Goal: Information Seeking & Learning: Learn about a topic

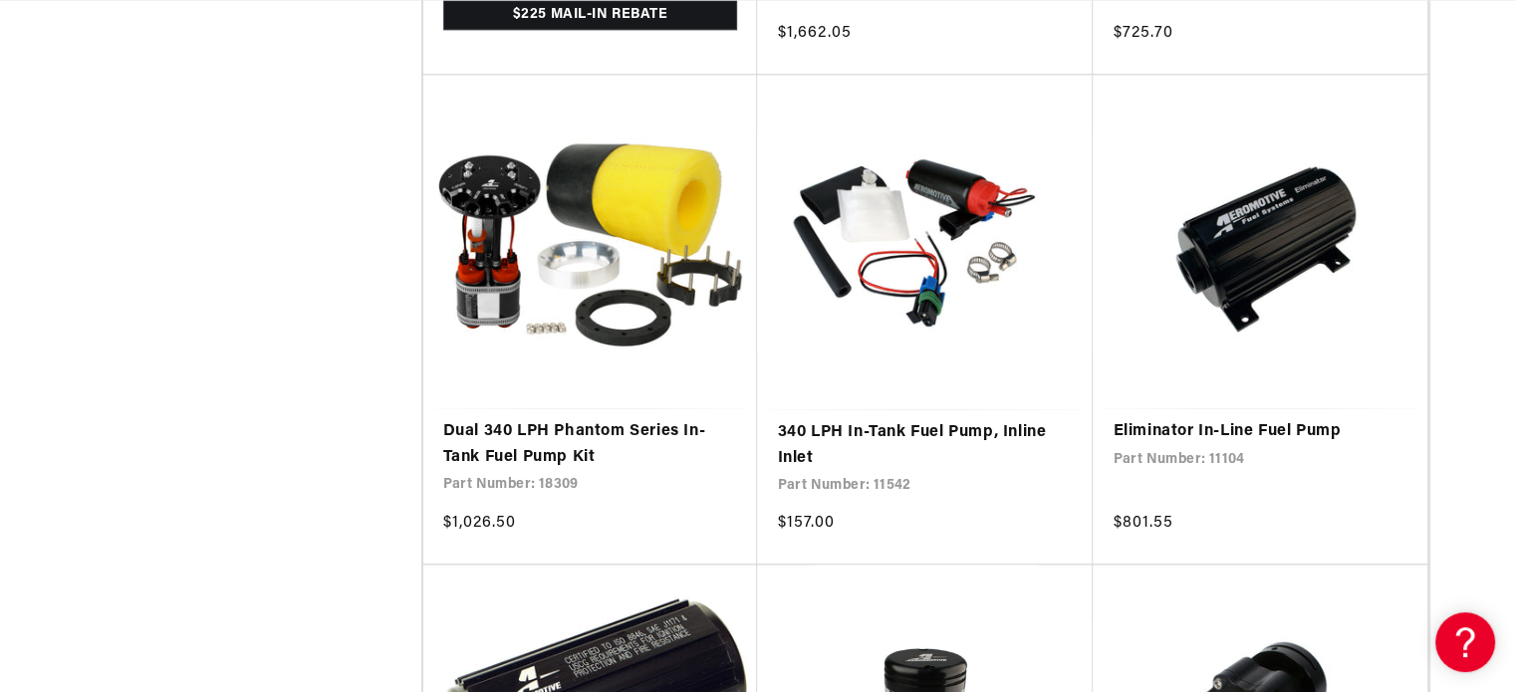
scroll to position [2058, 0]
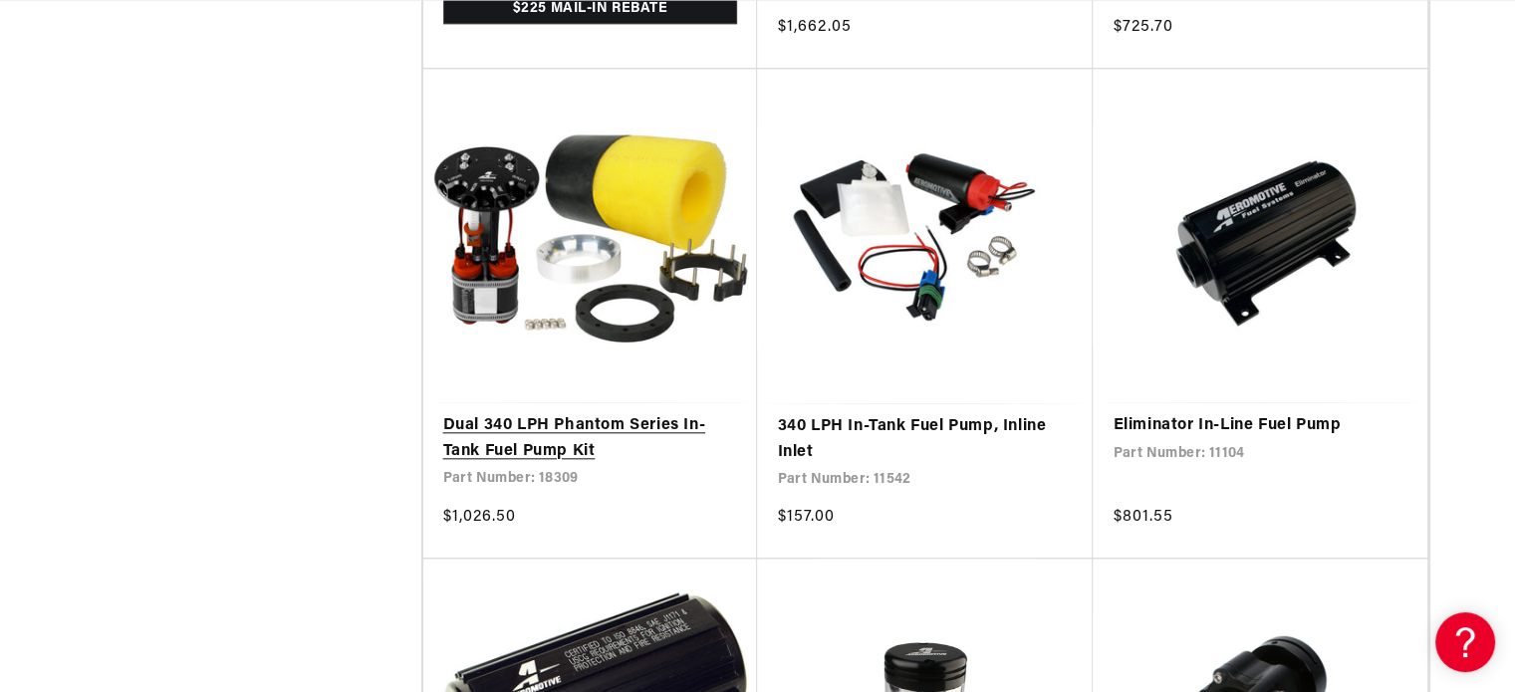
click at [507, 413] on link "Dual 340 LPH Phantom Series In-Tank Fuel Pump Kit" at bounding box center [590, 438] width 295 height 51
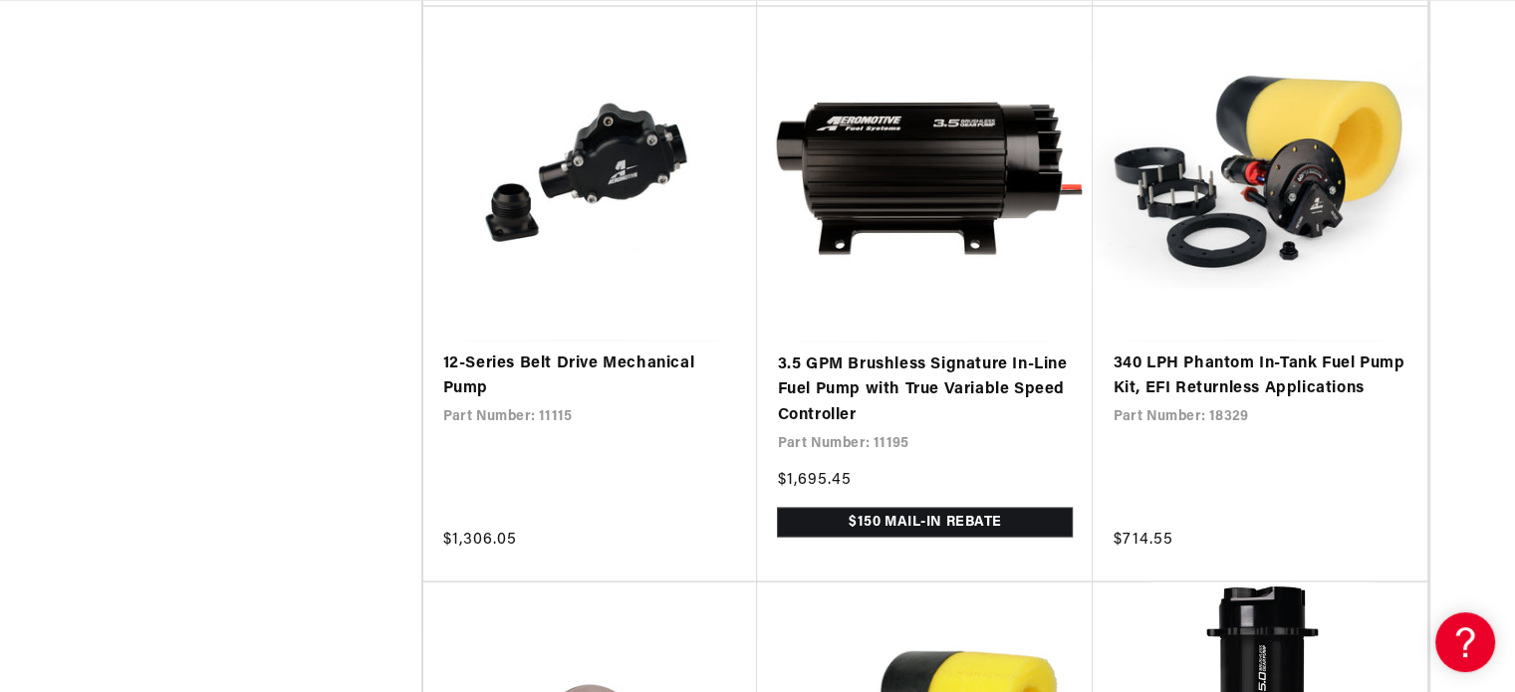
scroll to position [0, 788]
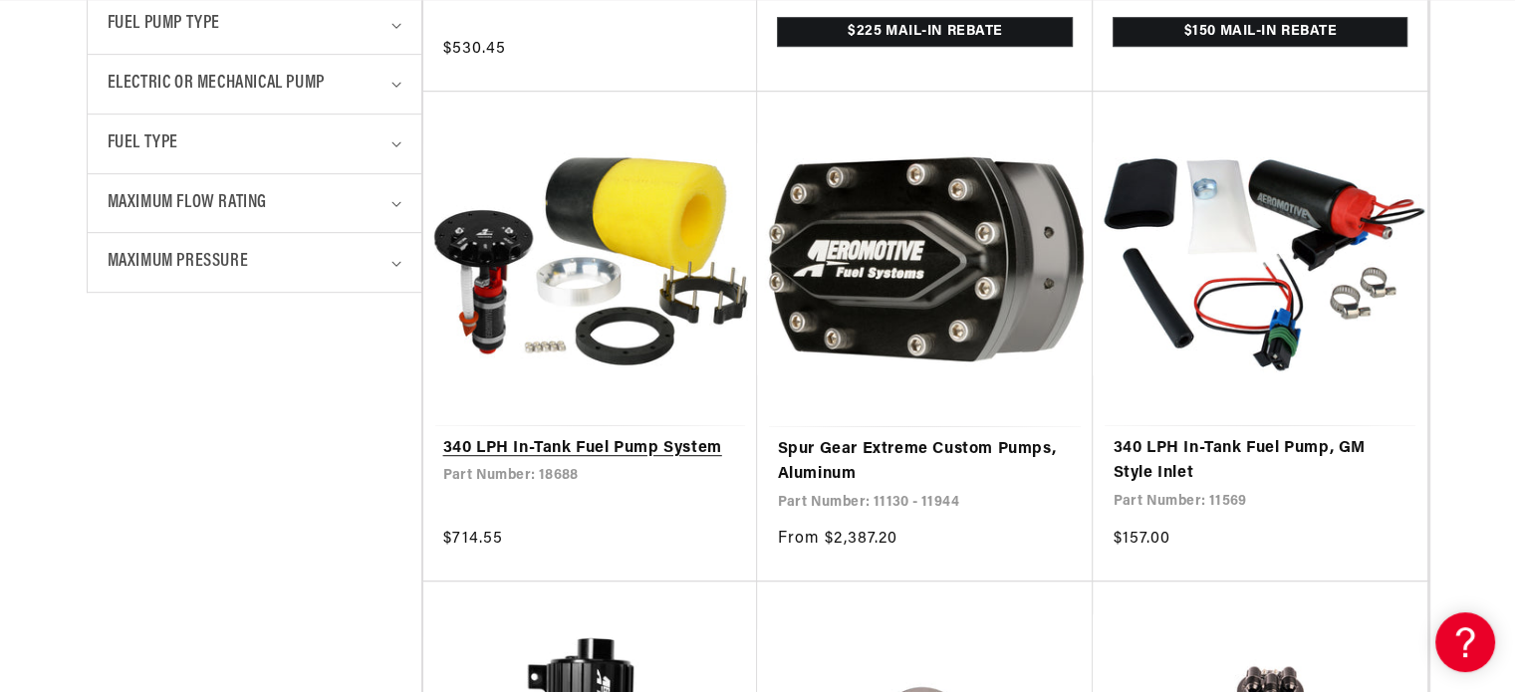
scroll to position [0, 788]
click at [565, 440] on link "340 LPH In-Tank Fuel Pump System" at bounding box center [590, 449] width 295 height 26
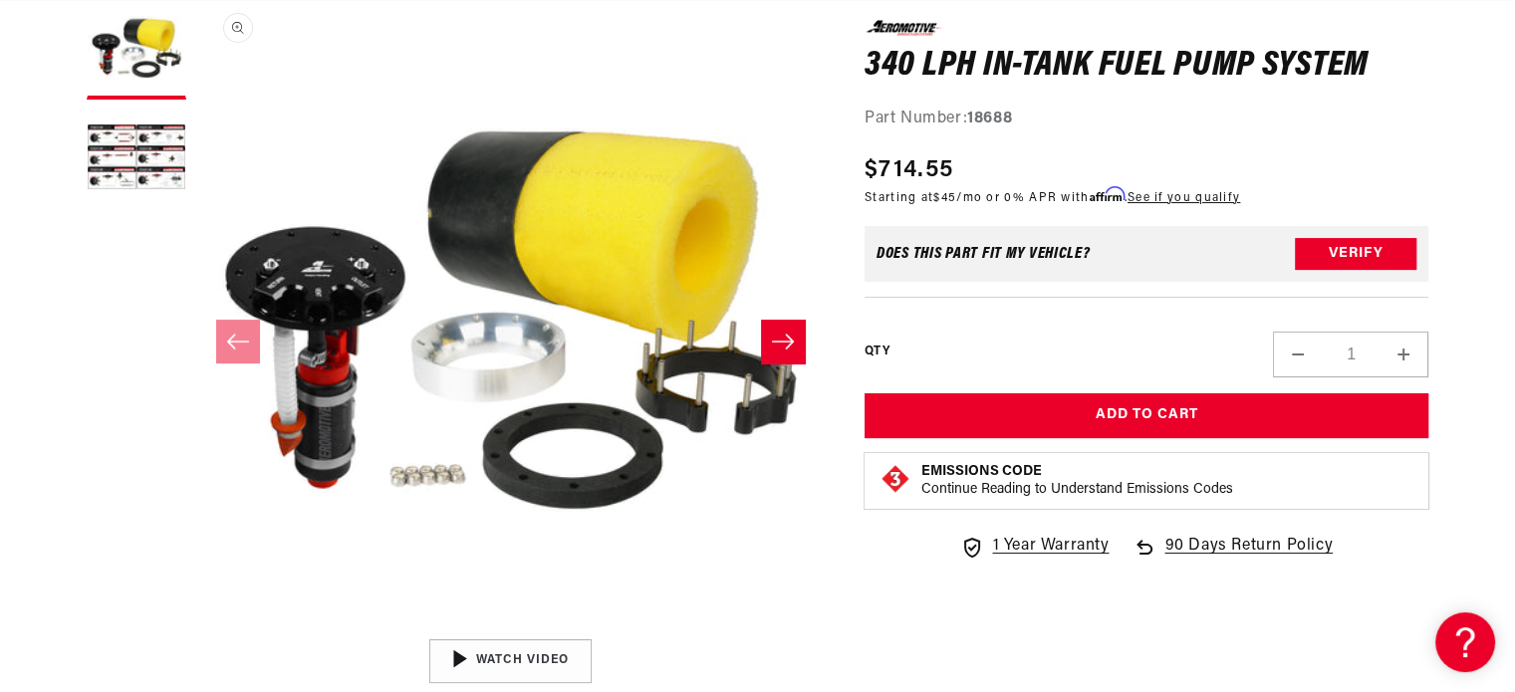
scroll to position [298, 0]
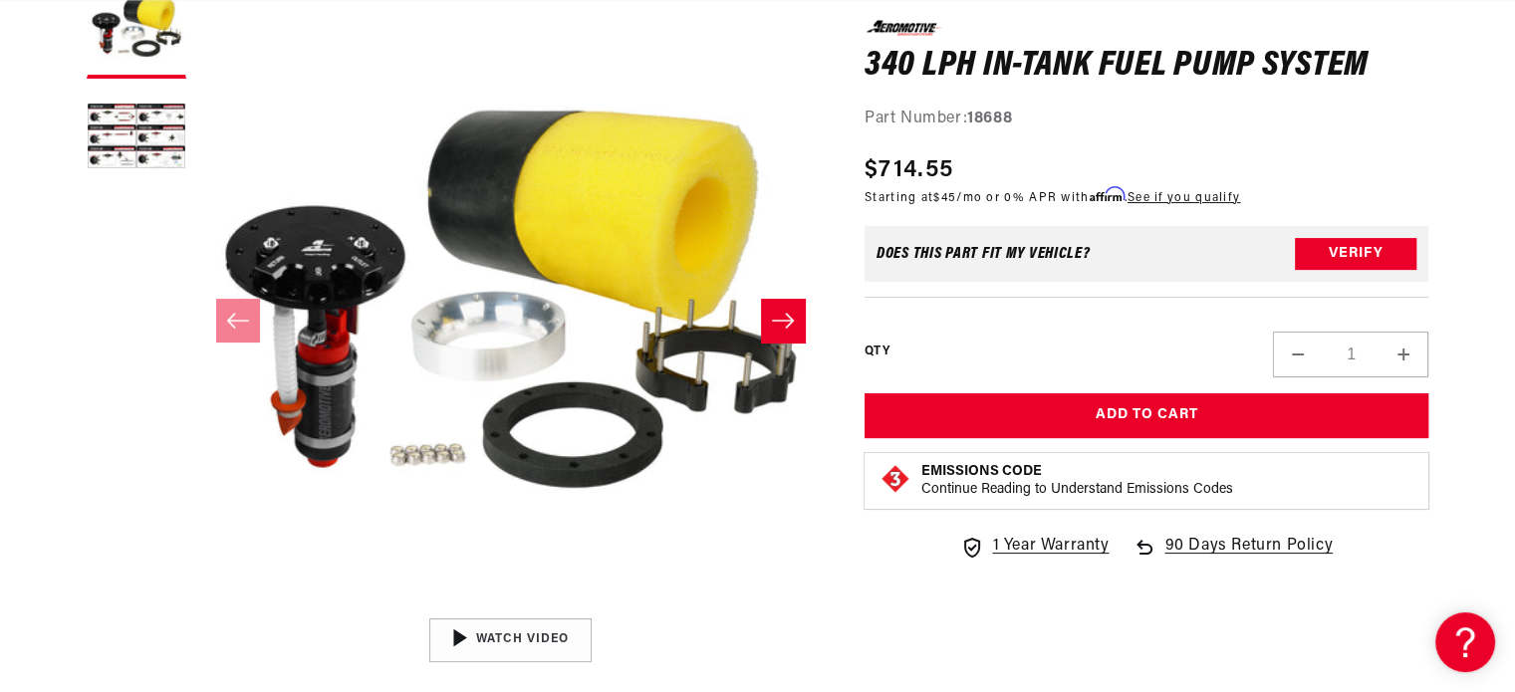
click at [784, 311] on icon "Slide right" at bounding box center [783, 321] width 24 height 20
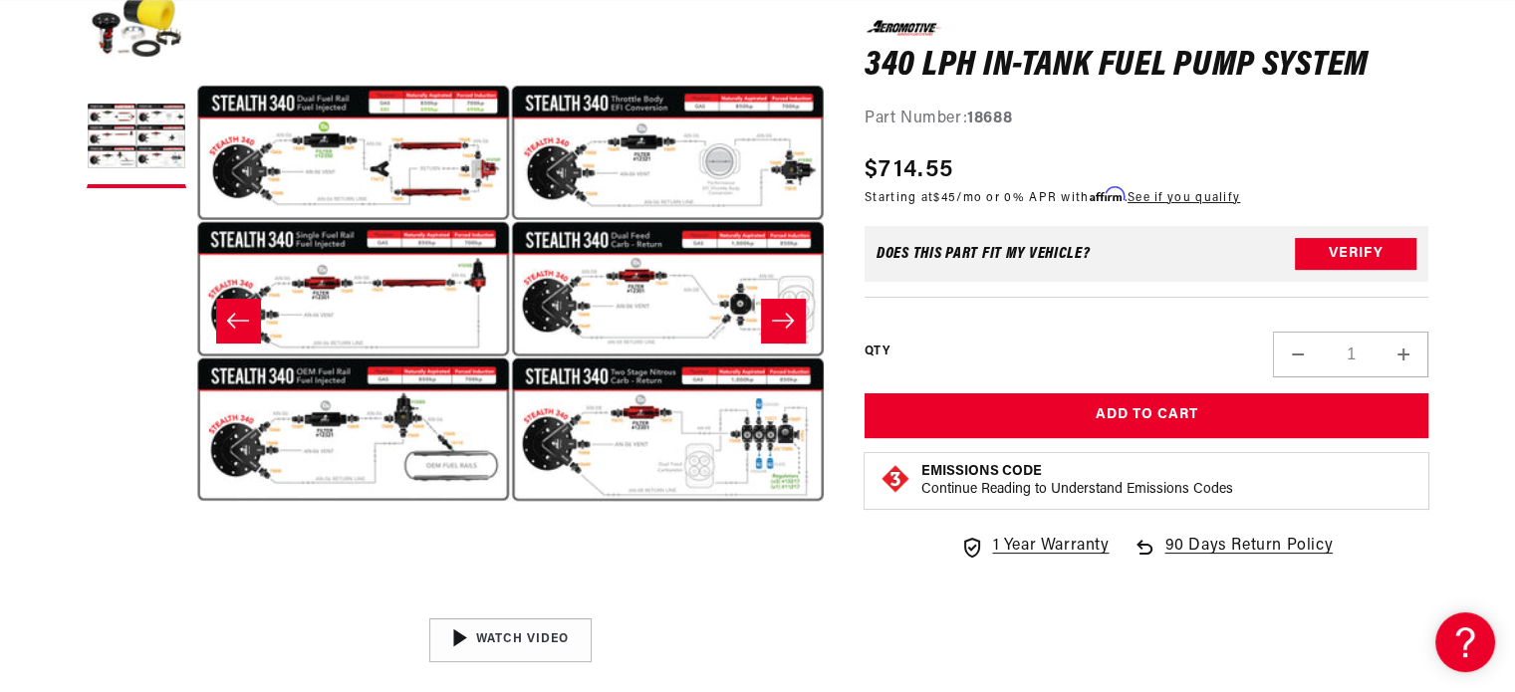
scroll to position [0, 788]
click at [784, 320] on icon "Slide right" at bounding box center [783, 321] width 24 height 20
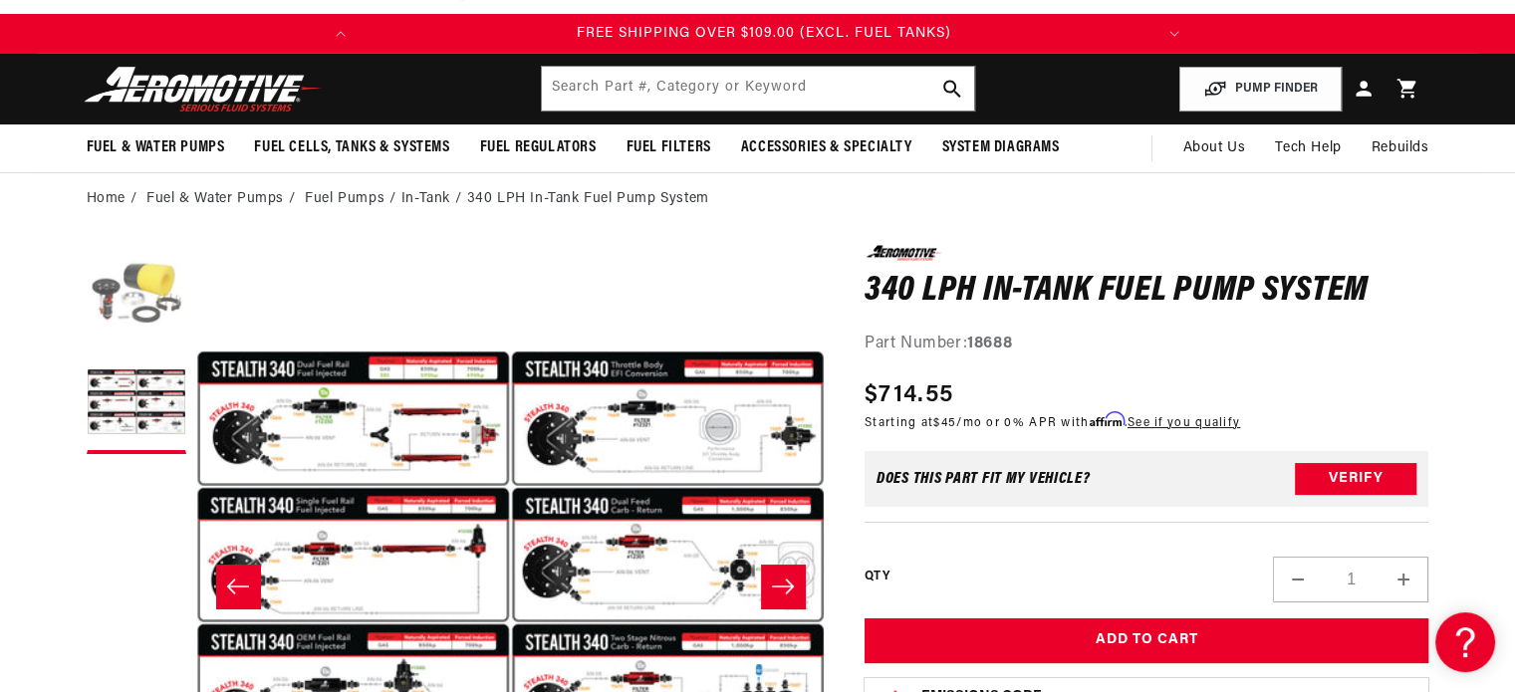
click at [145, 293] on button "Load image 1 in gallery view" at bounding box center [137, 295] width 100 height 100
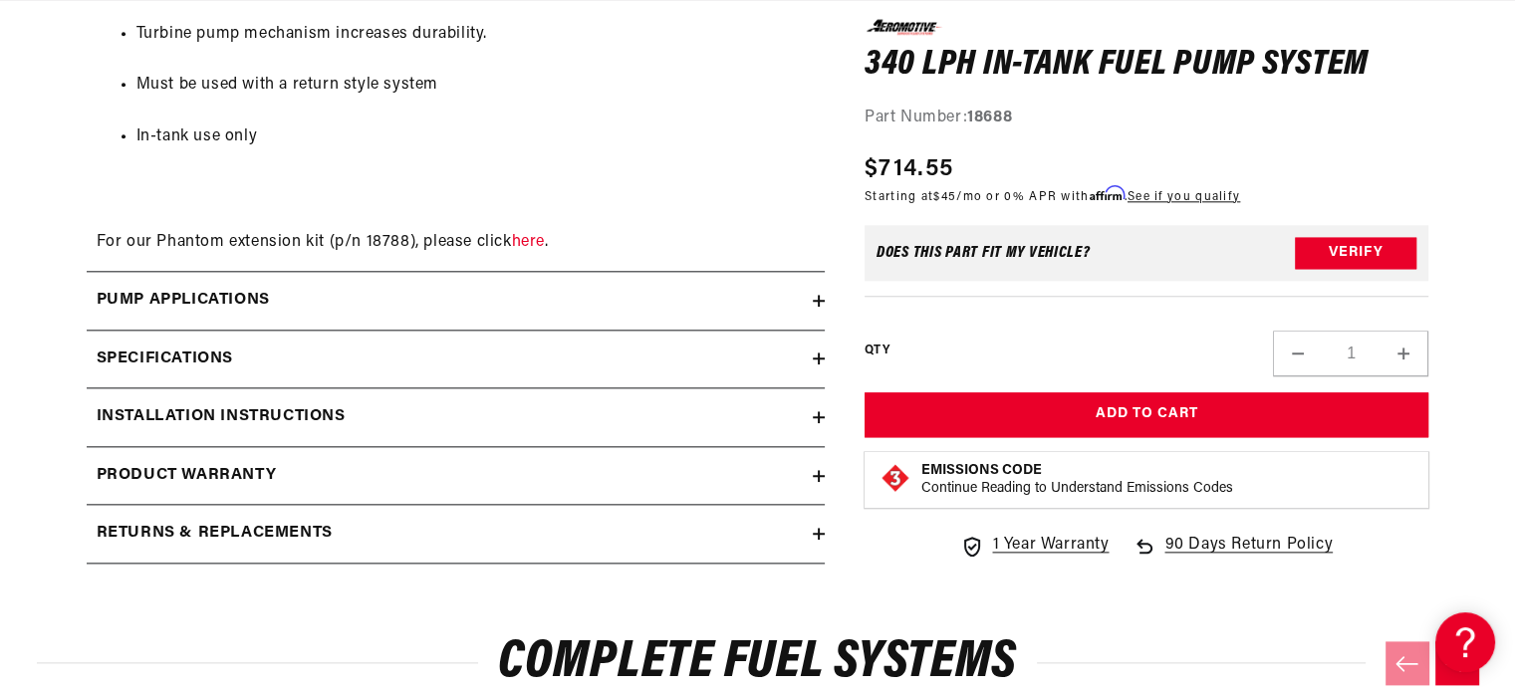
scroll to position [2251, 0]
click at [821, 300] on icon at bounding box center [819, 300] width 12 height 0
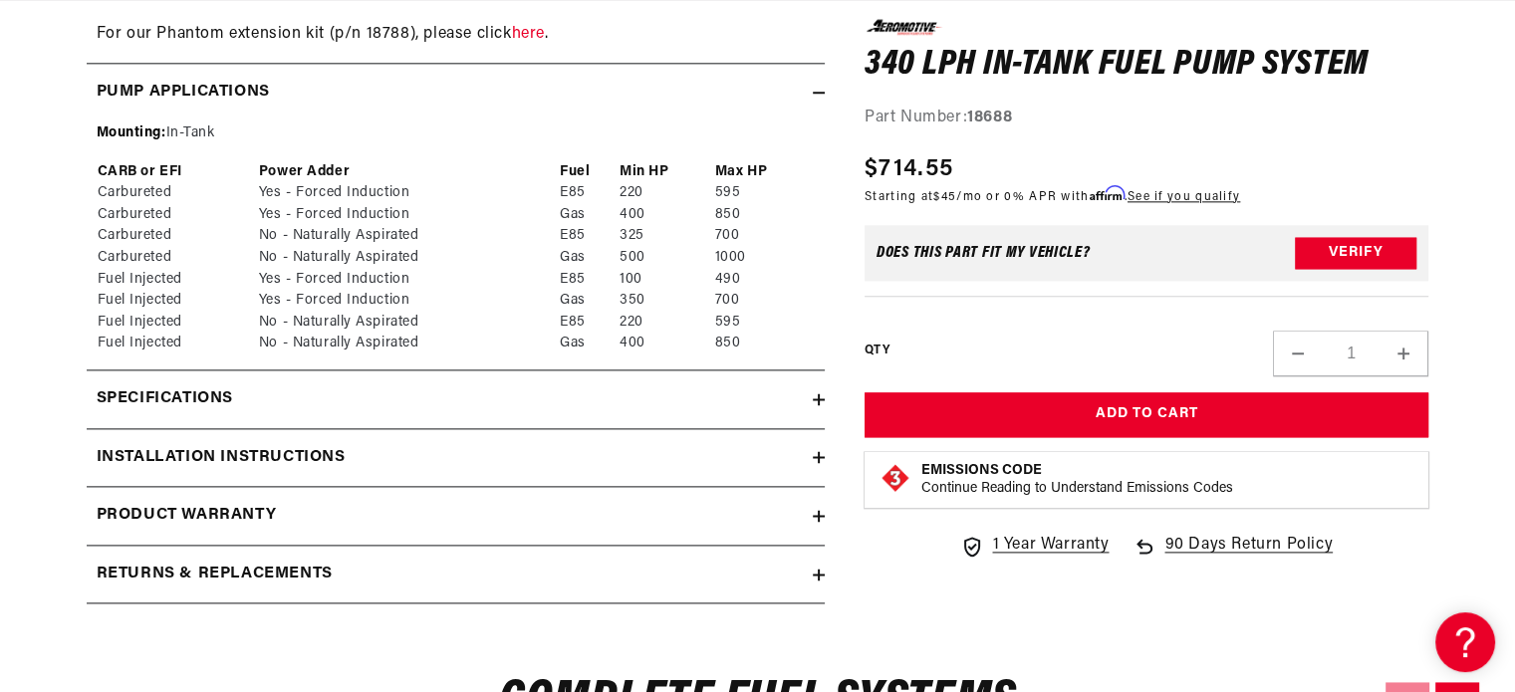
scroll to position [2486, 0]
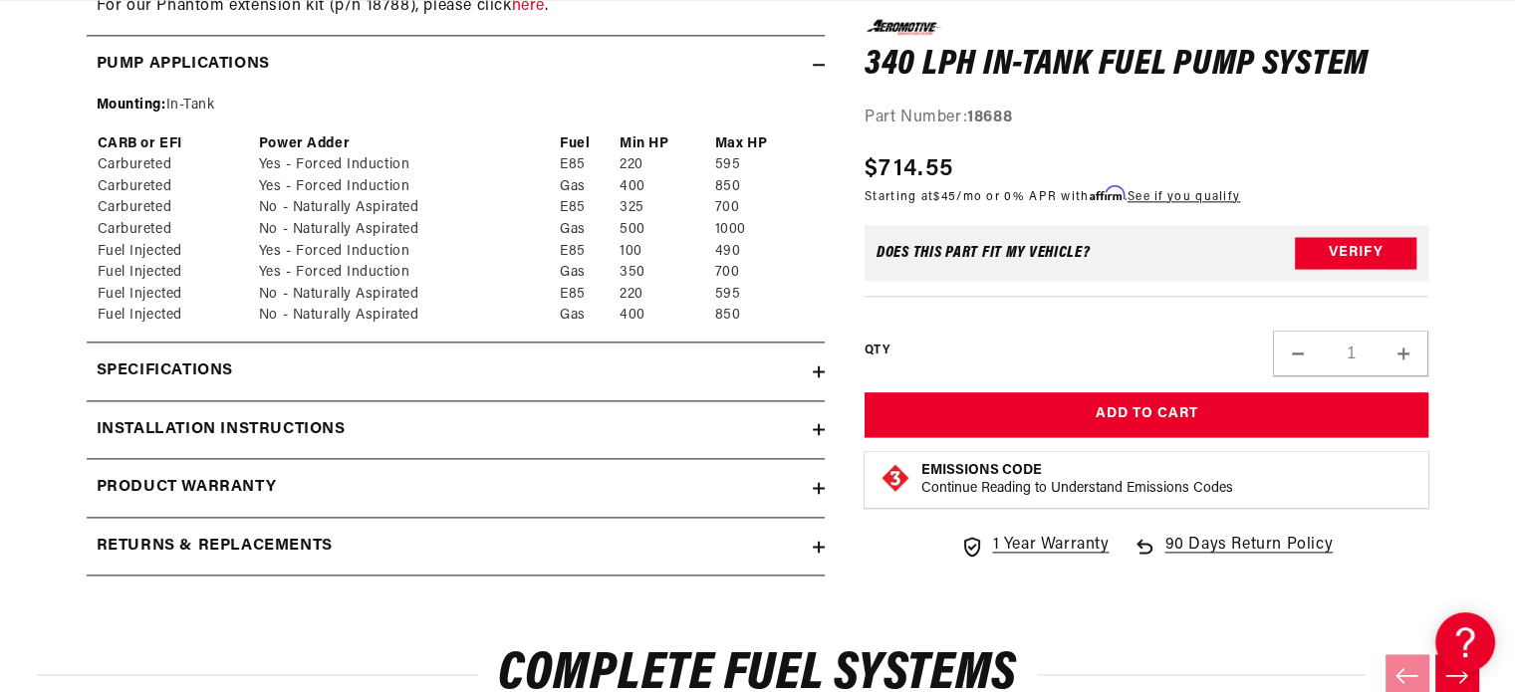
click at [819, 377] on icon at bounding box center [819, 372] width 0 height 12
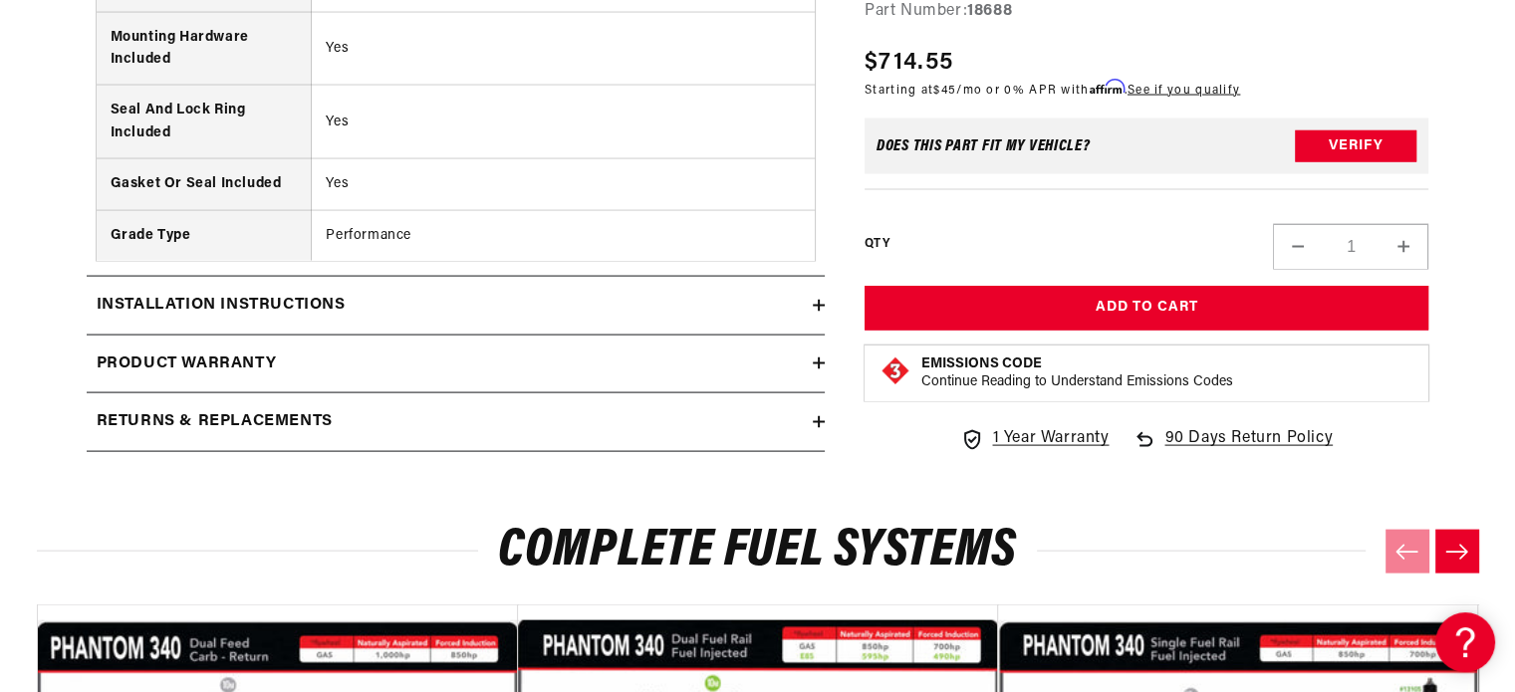
scroll to position [0, 788]
click at [815, 306] on icon at bounding box center [819, 306] width 12 height 0
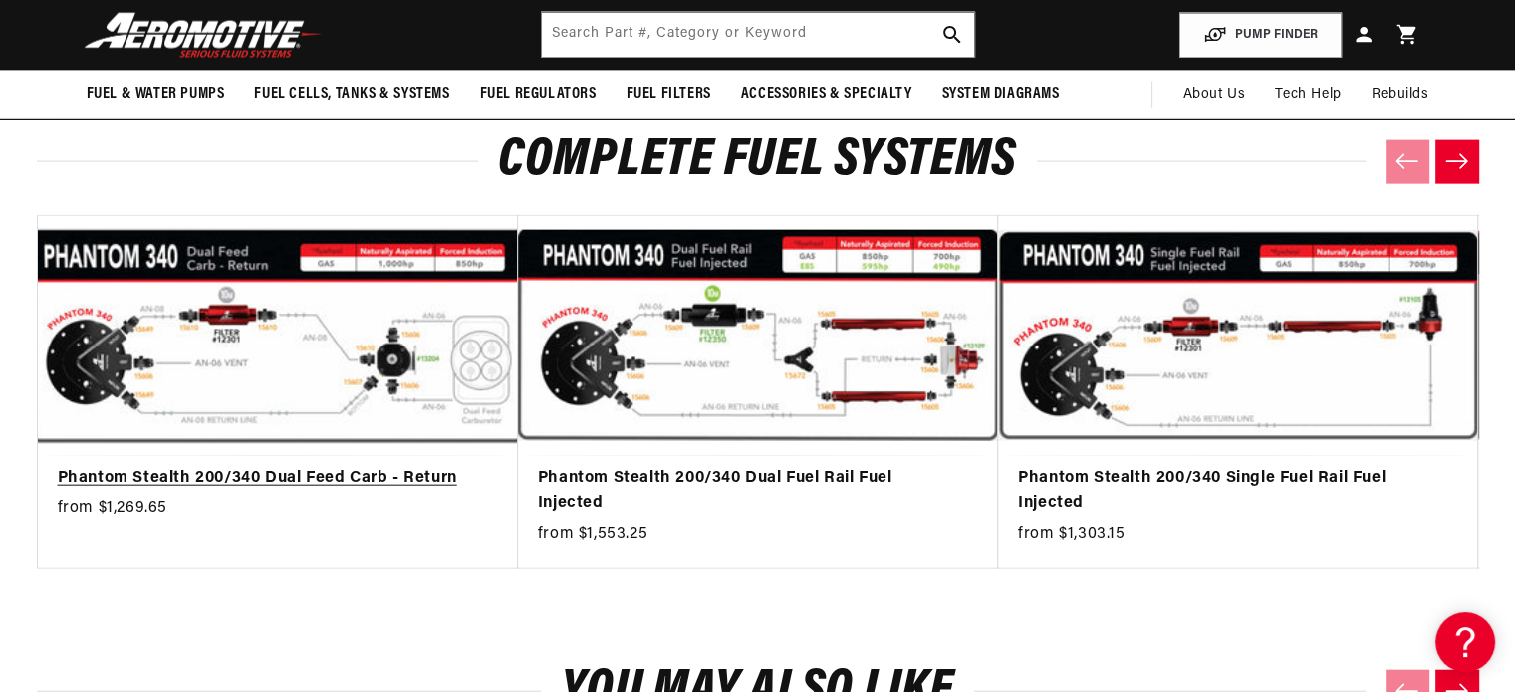
click at [303, 492] on link "Phantom Stealth 200/340 Dual Feed Carb - Return" at bounding box center [268, 479] width 420 height 26
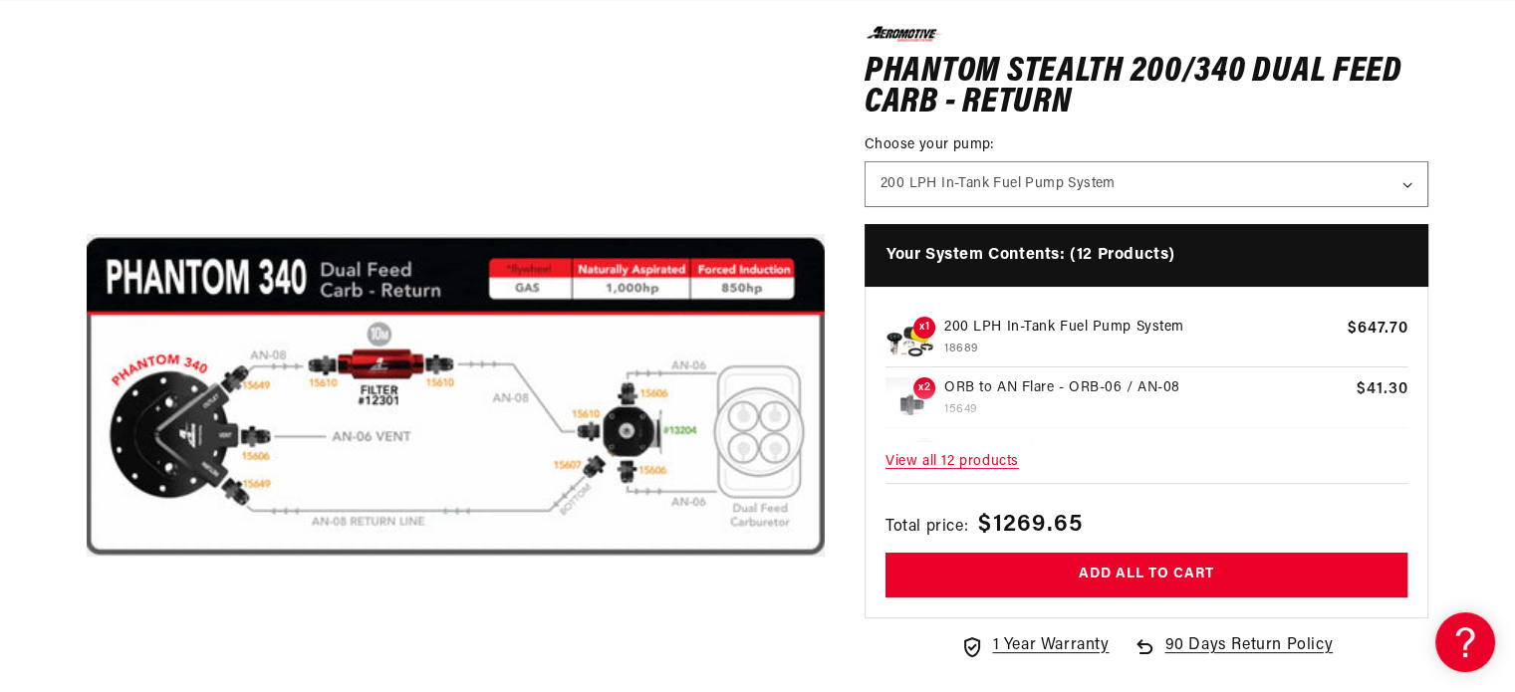
click at [1040, 323] on p "200 LPH In-Tank Fuel Pump System" at bounding box center [1141, 328] width 394 height 22
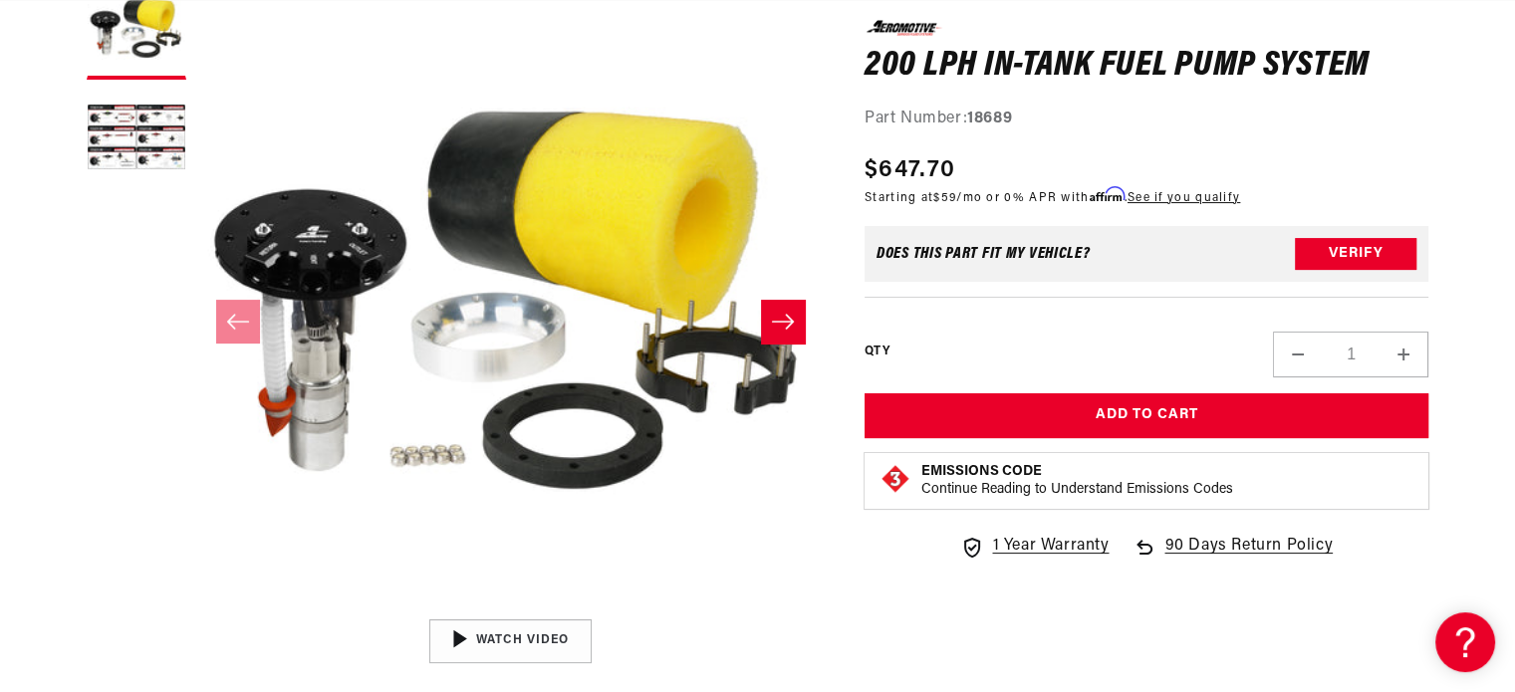
click at [785, 316] on icon "Slide right" at bounding box center [783, 322] width 24 height 20
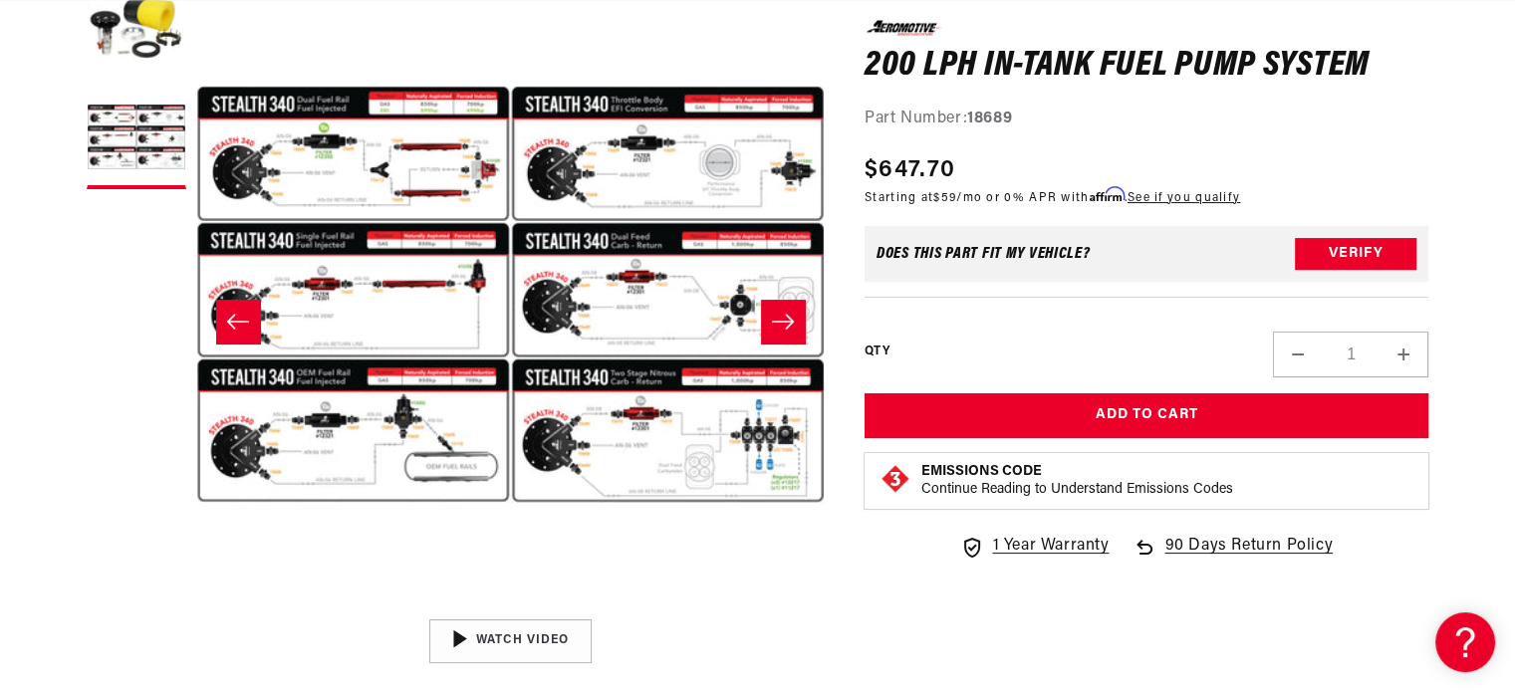
click at [785, 316] on icon "Slide right" at bounding box center [783, 322] width 24 height 20
click at [240, 318] on icon "Slide left" at bounding box center [238, 322] width 24 height 20
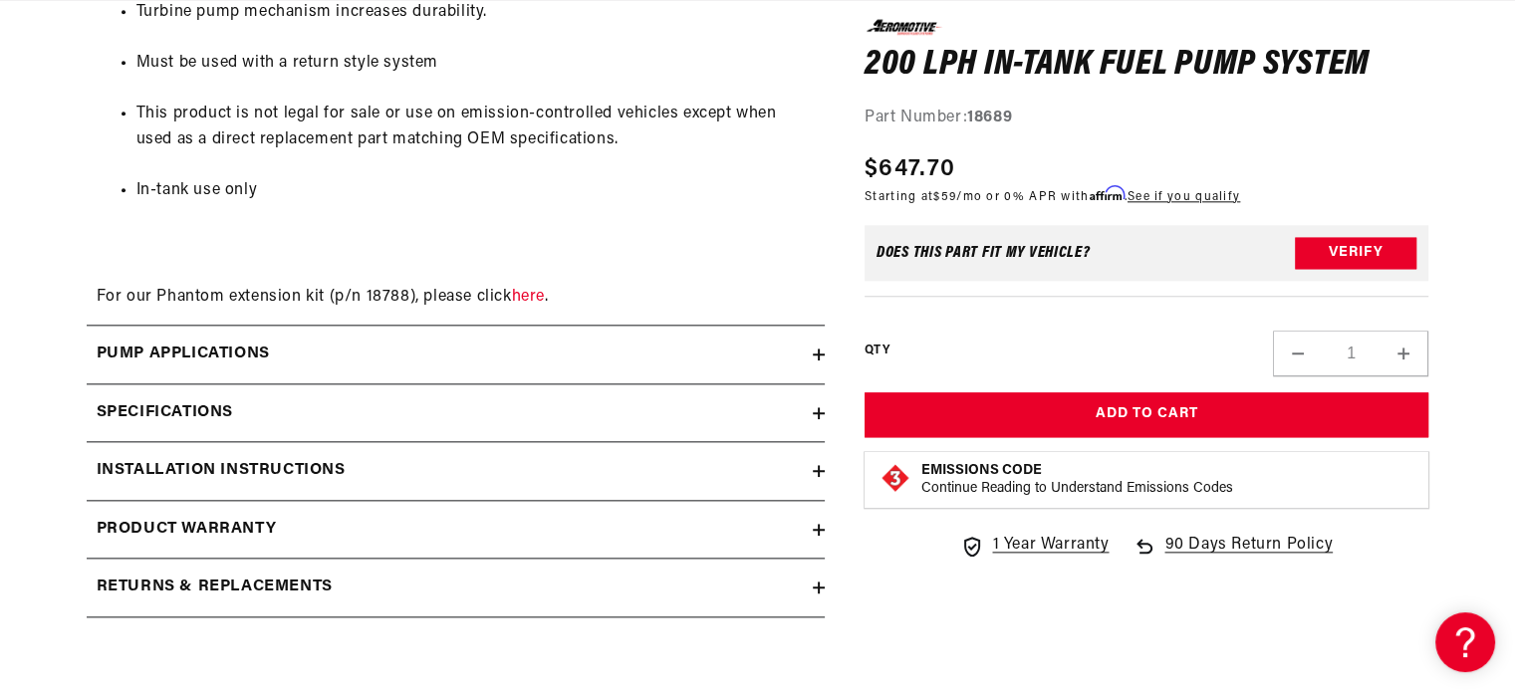
scroll to position [0, 788]
click at [592, 346] on div "Pump Applications" at bounding box center [450, 355] width 726 height 26
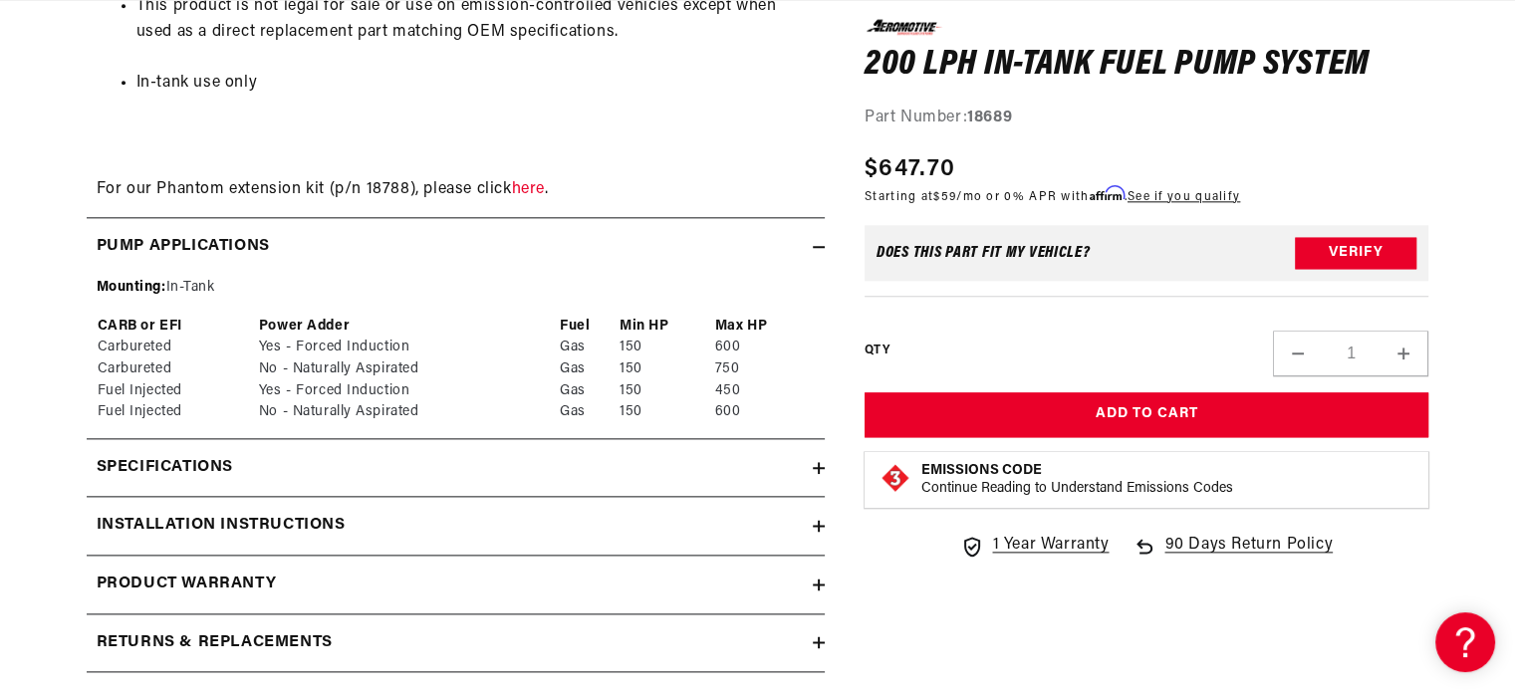
scroll to position [0, 0]
click at [565, 464] on div "Specifications" at bounding box center [450, 468] width 726 height 26
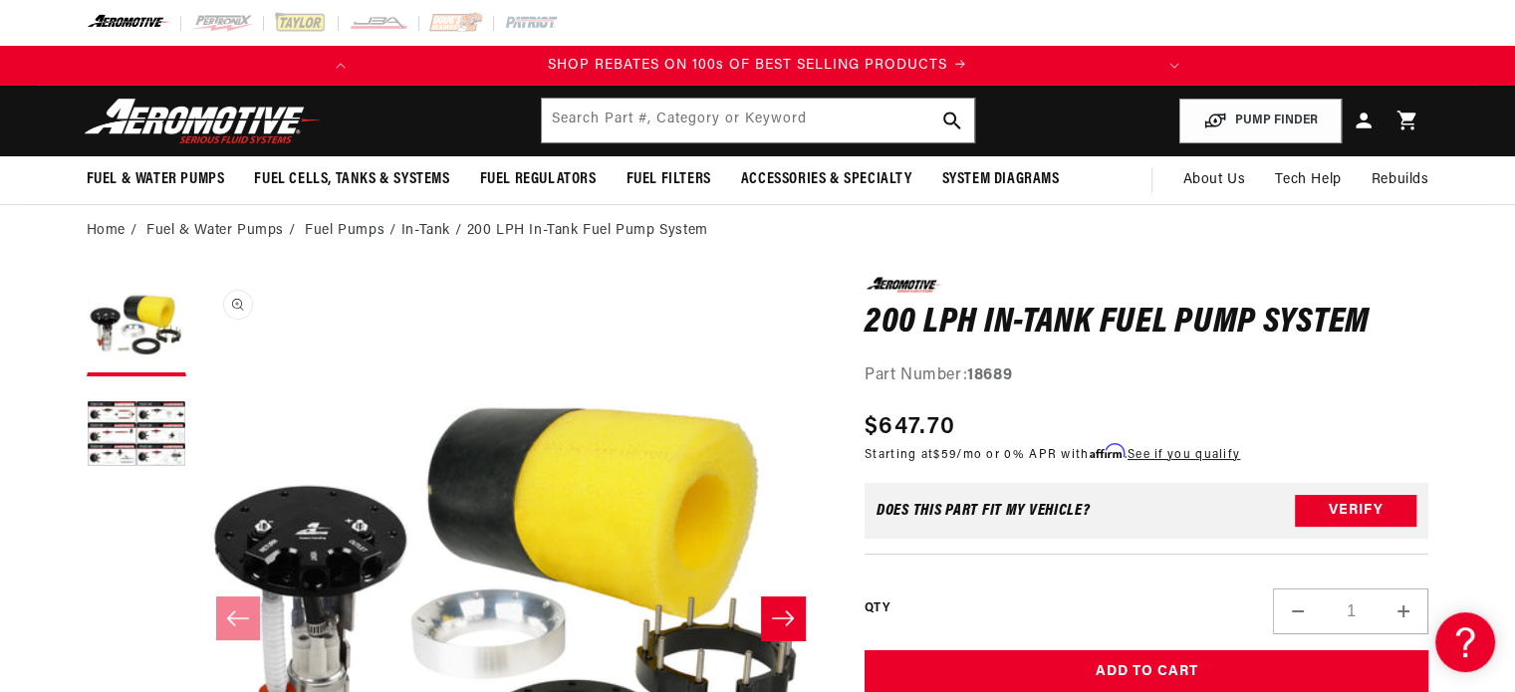
scroll to position [0, 788]
drag, startPoint x: 526, startPoint y: 389, endPoint x: 159, endPoint y: 181, distance: 421.5
click at [159, 181] on span "Fuel & Water Pumps" at bounding box center [156, 179] width 138 height 21
click at [218, 226] on link "Fuel & Water Pumps" at bounding box center [214, 231] width 137 height 22
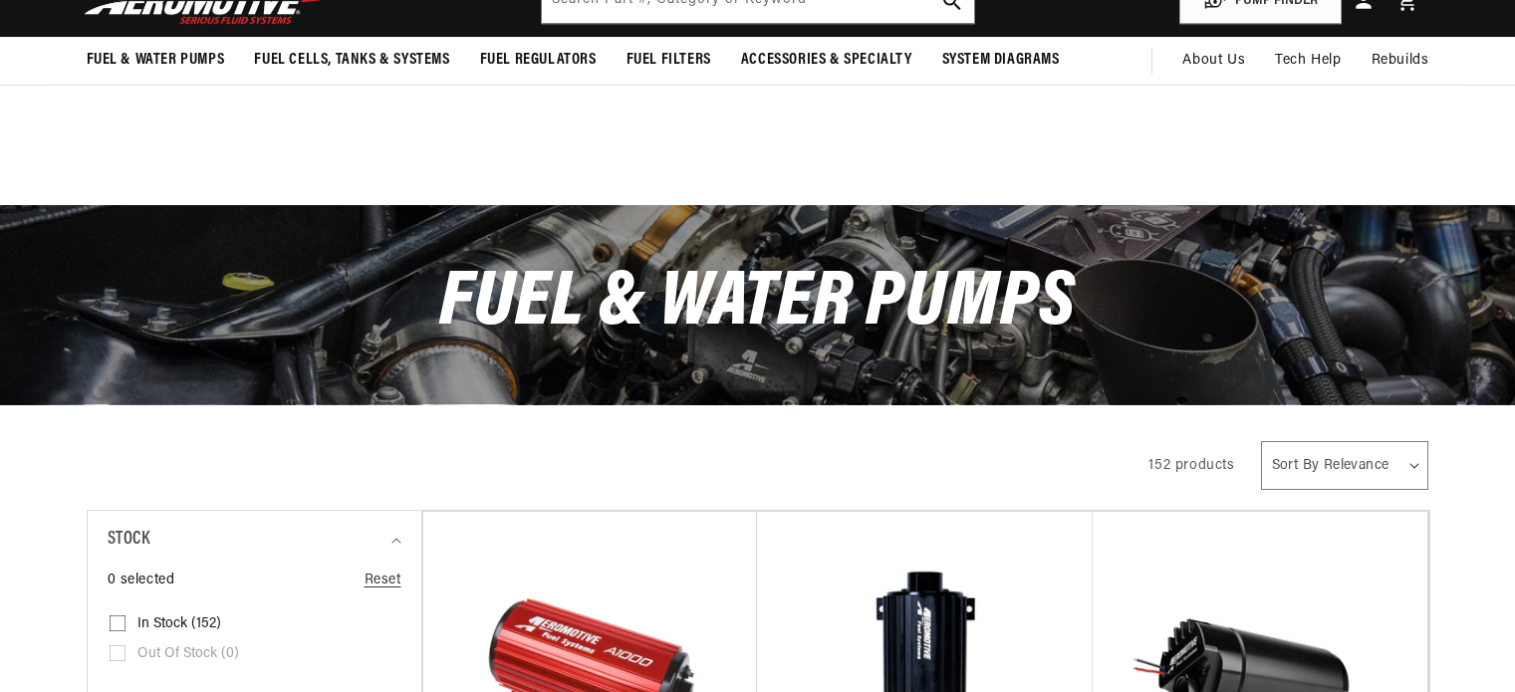
scroll to position [524, 0]
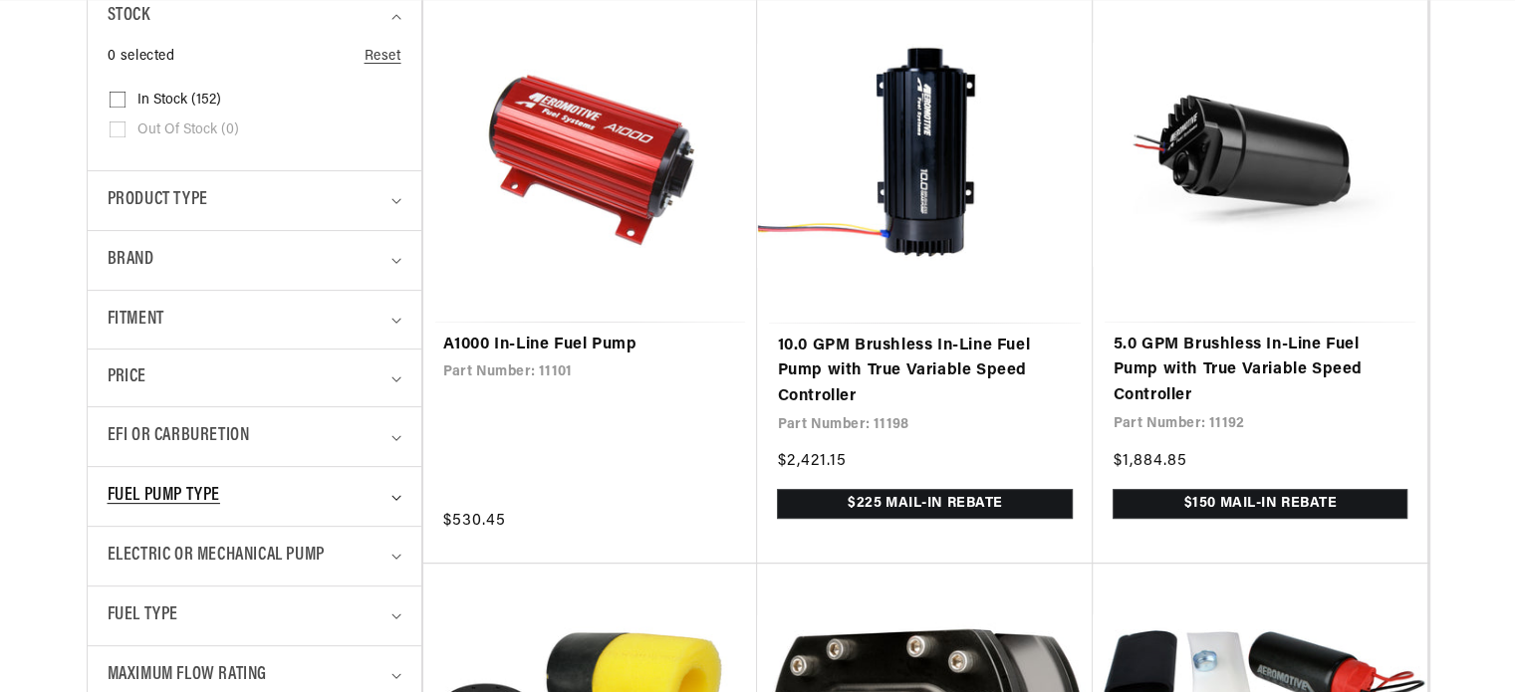
click at [390, 467] on summary "Fuel Pump Type" at bounding box center [255, 496] width 294 height 59
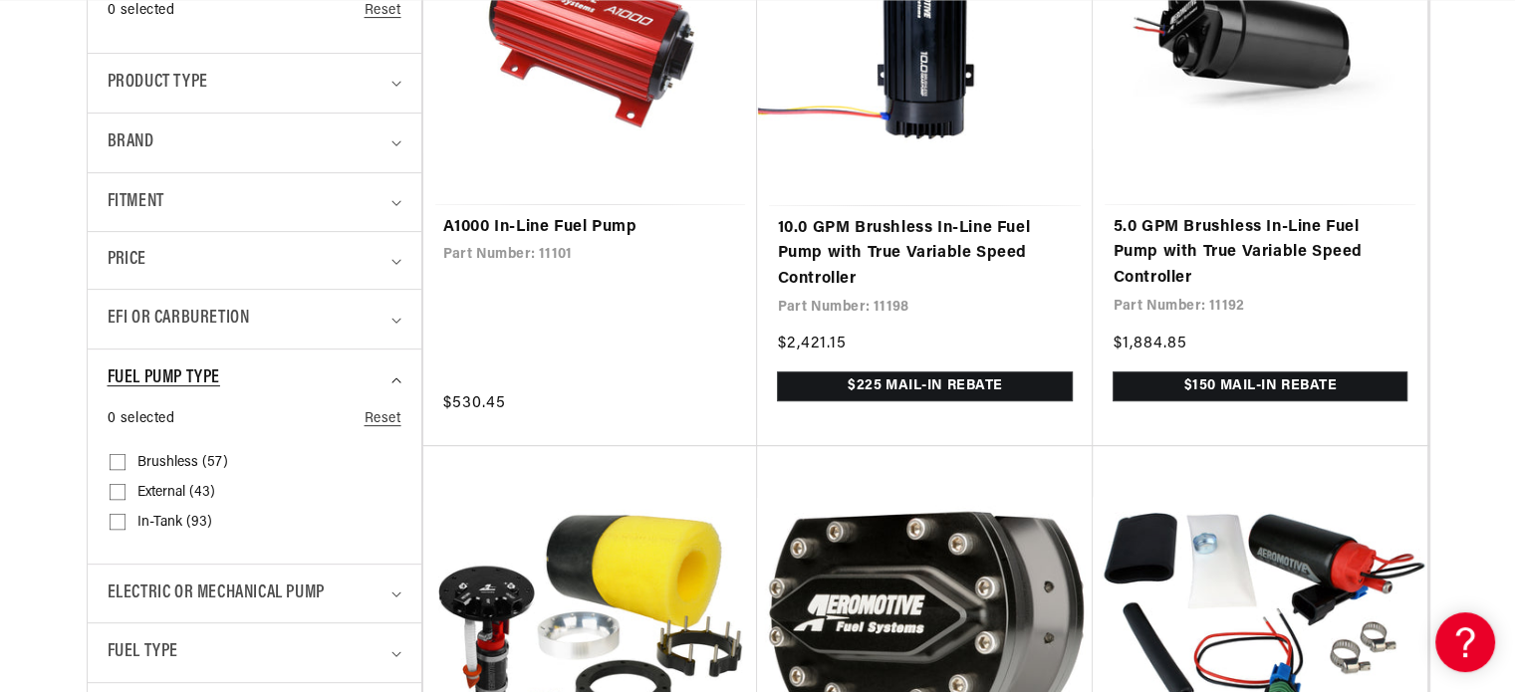
scroll to position [0, 0]
click at [184, 514] on span "In-Tank (93)" at bounding box center [174, 523] width 75 height 18
click at [125, 518] on input "In-Tank (93) In-Tank (93 products)" at bounding box center [118, 526] width 16 height 16
checkbox input "true"
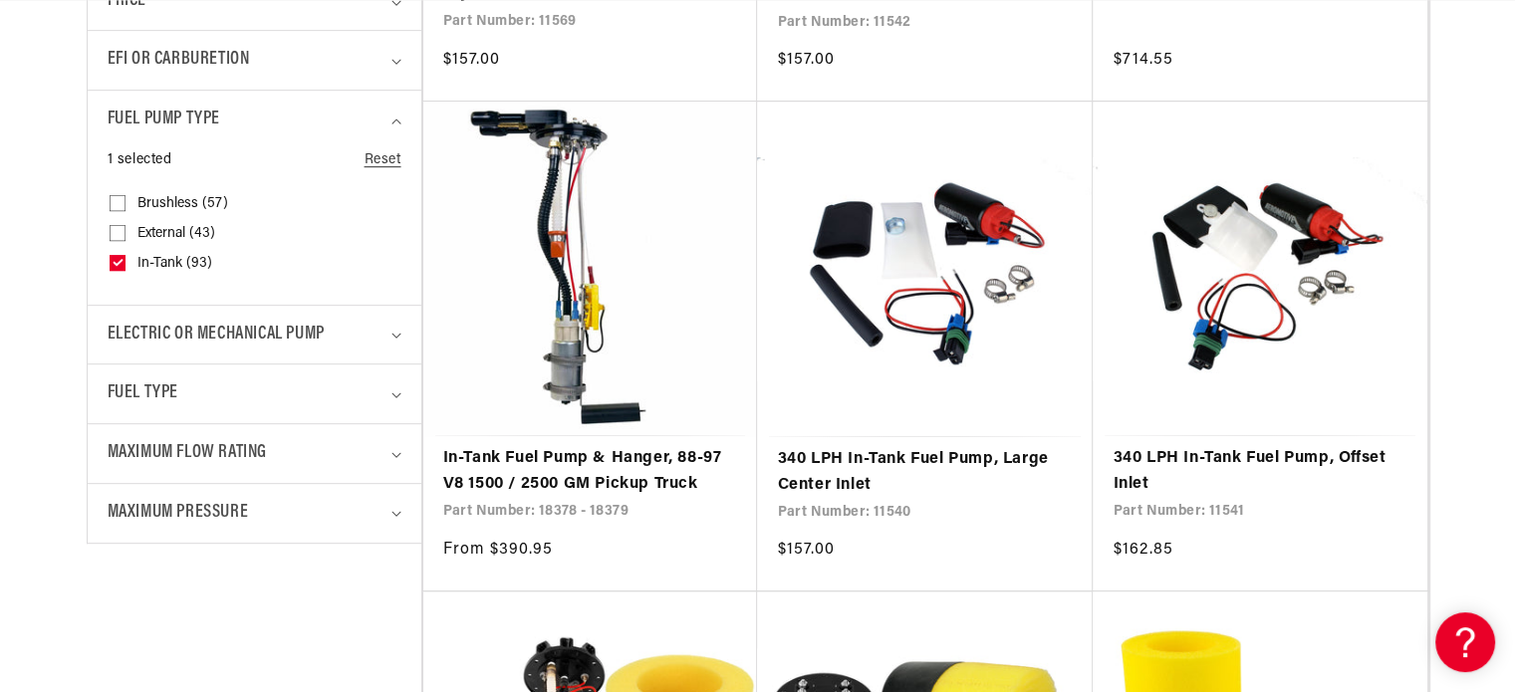
scroll to position [902, 0]
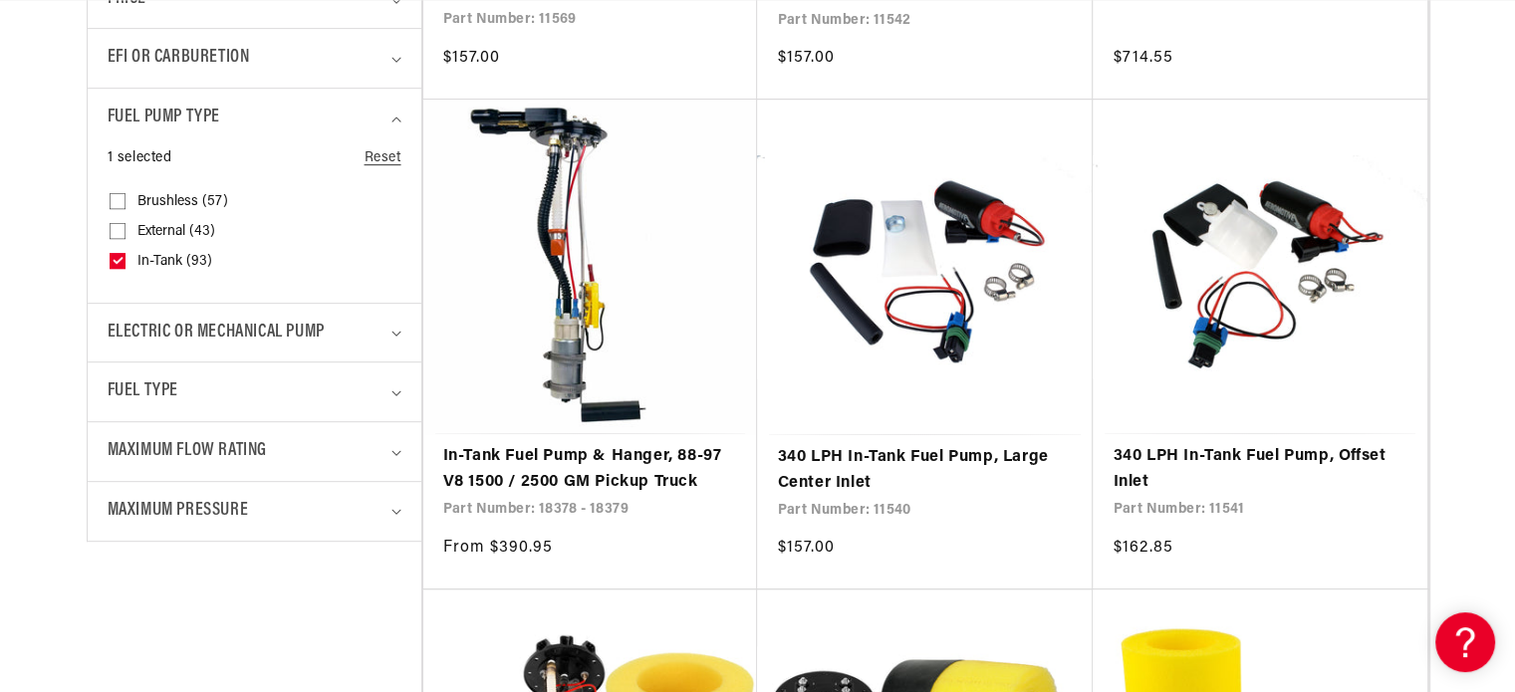
click at [358, 533] on summary "Maximum Pressure" at bounding box center [255, 511] width 294 height 59
click at [394, 445] on summary "Maximum Flow Rating" at bounding box center [255, 451] width 294 height 59
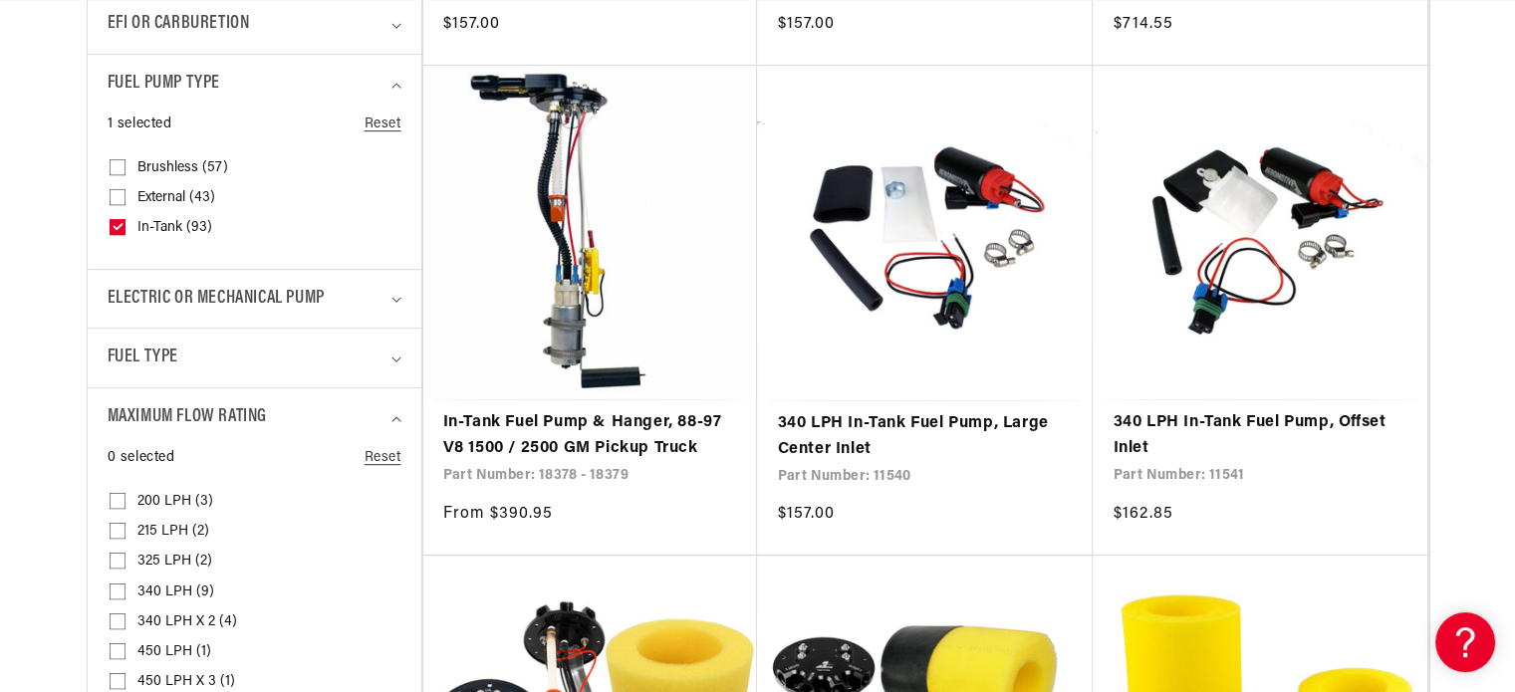
scroll to position [939, 0]
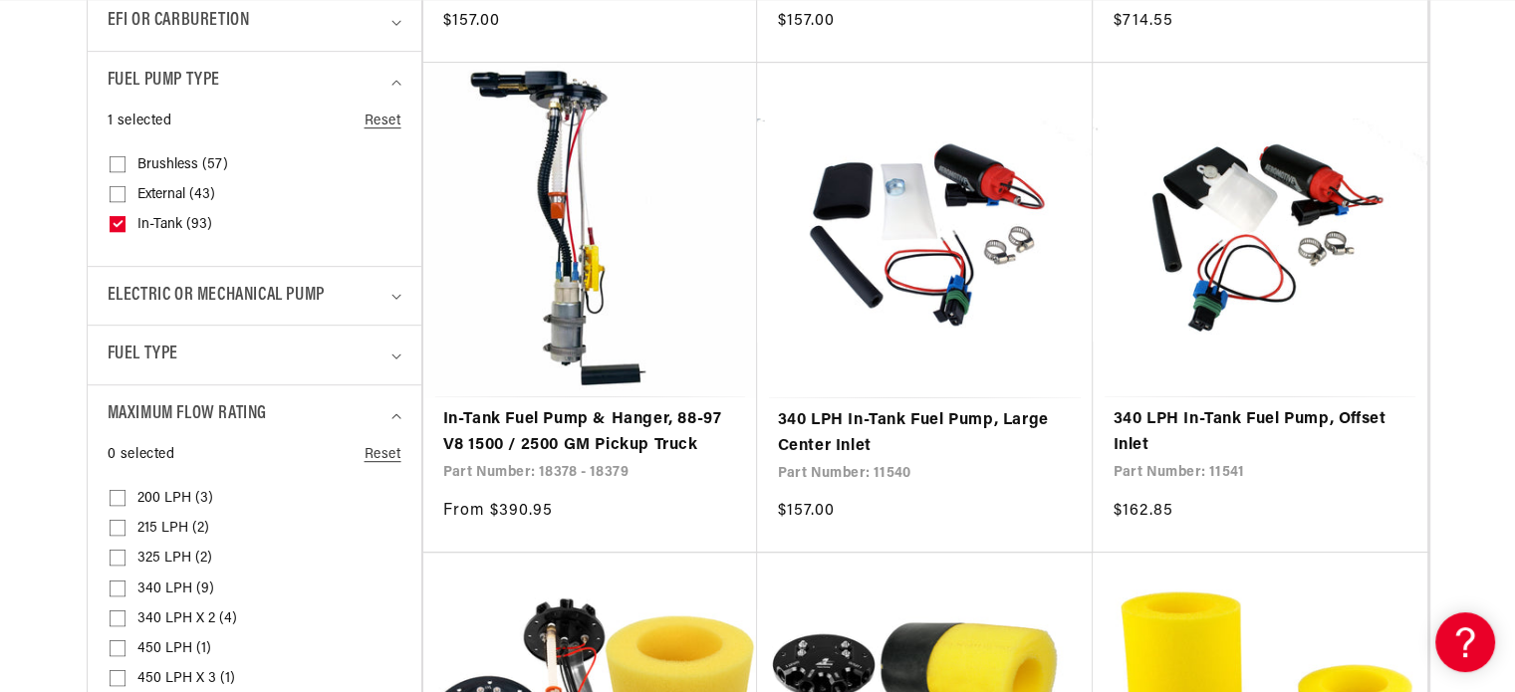
click at [179, 520] on span "215 LPH (2)" at bounding box center [173, 529] width 72 height 18
click at [125, 524] on input "215 LPH (2) 215 LPH (2 products)" at bounding box center [118, 532] width 16 height 16
checkbox input "true"
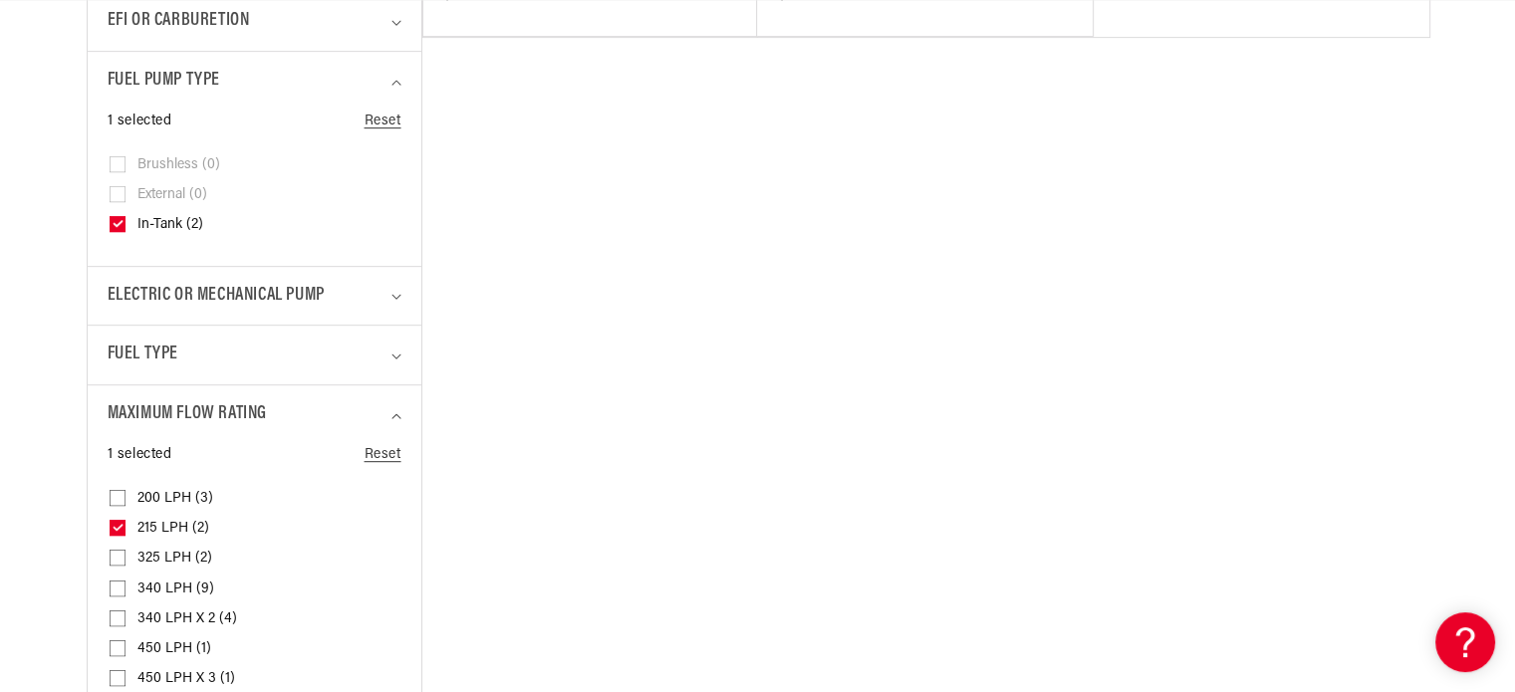
click at [171, 490] on span "200 LPH (3)" at bounding box center [175, 499] width 76 height 18
click at [125, 494] on input "200 LPH (3) 200 LPH (3 products)" at bounding box center [118, 502] width 16 height 16
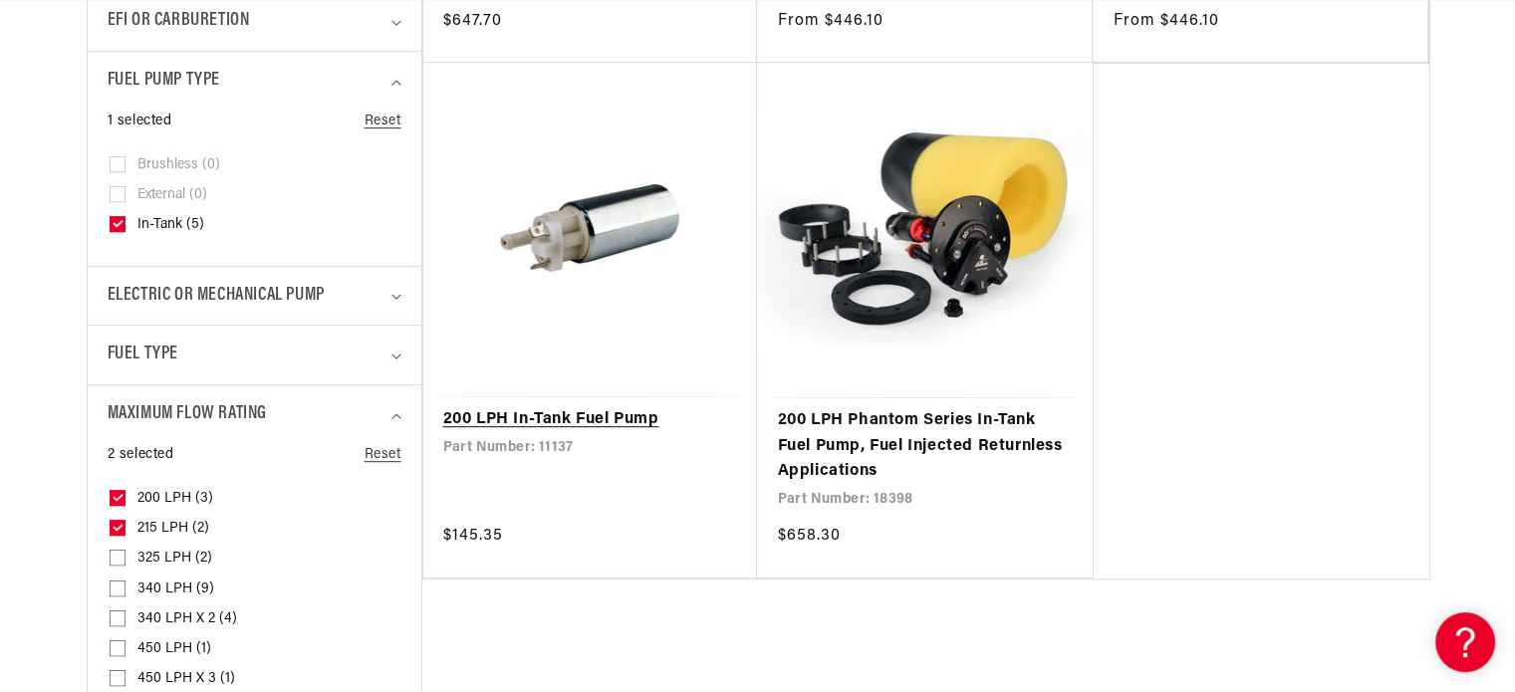
click at [595, 407] on link "200 LPH In-Tank Fuel Pump" at bounding box center [590, 420] width 295 height 26
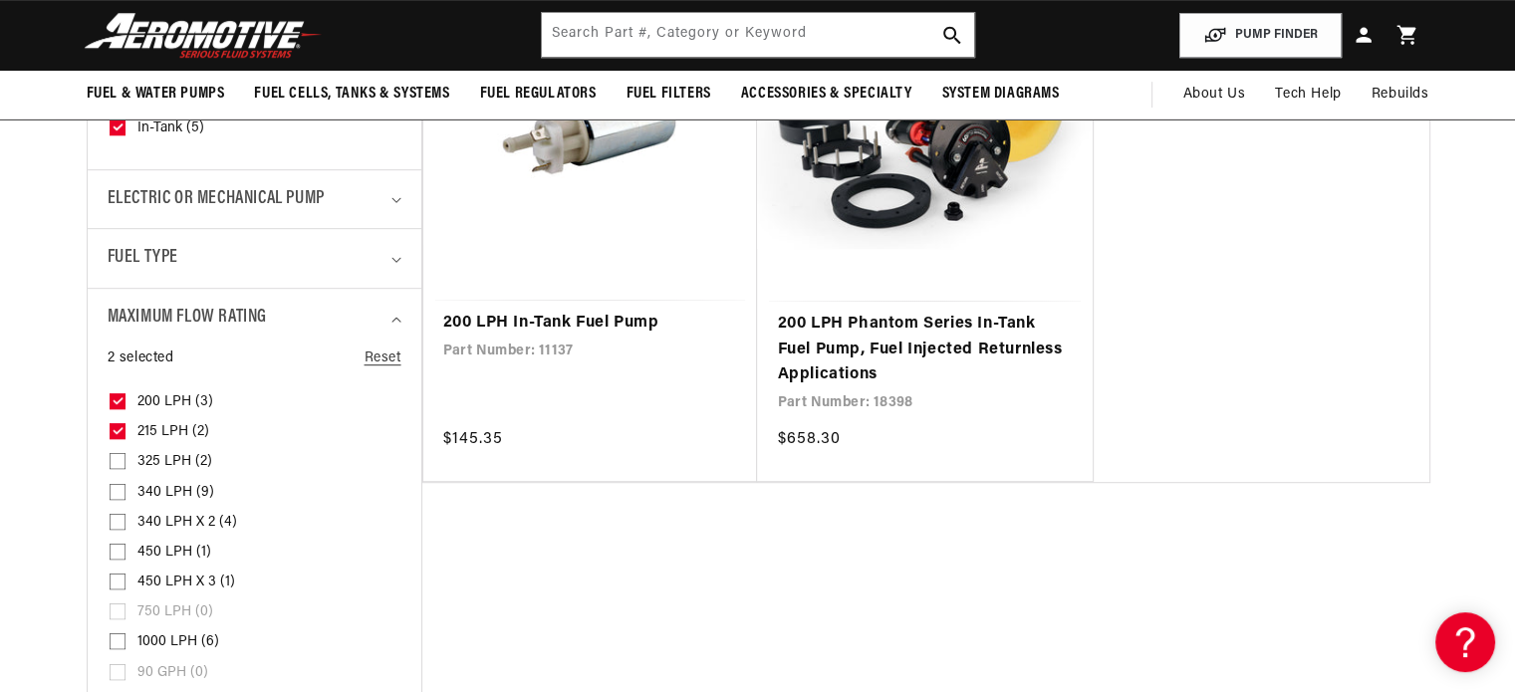
scroll to position [1026, 0]
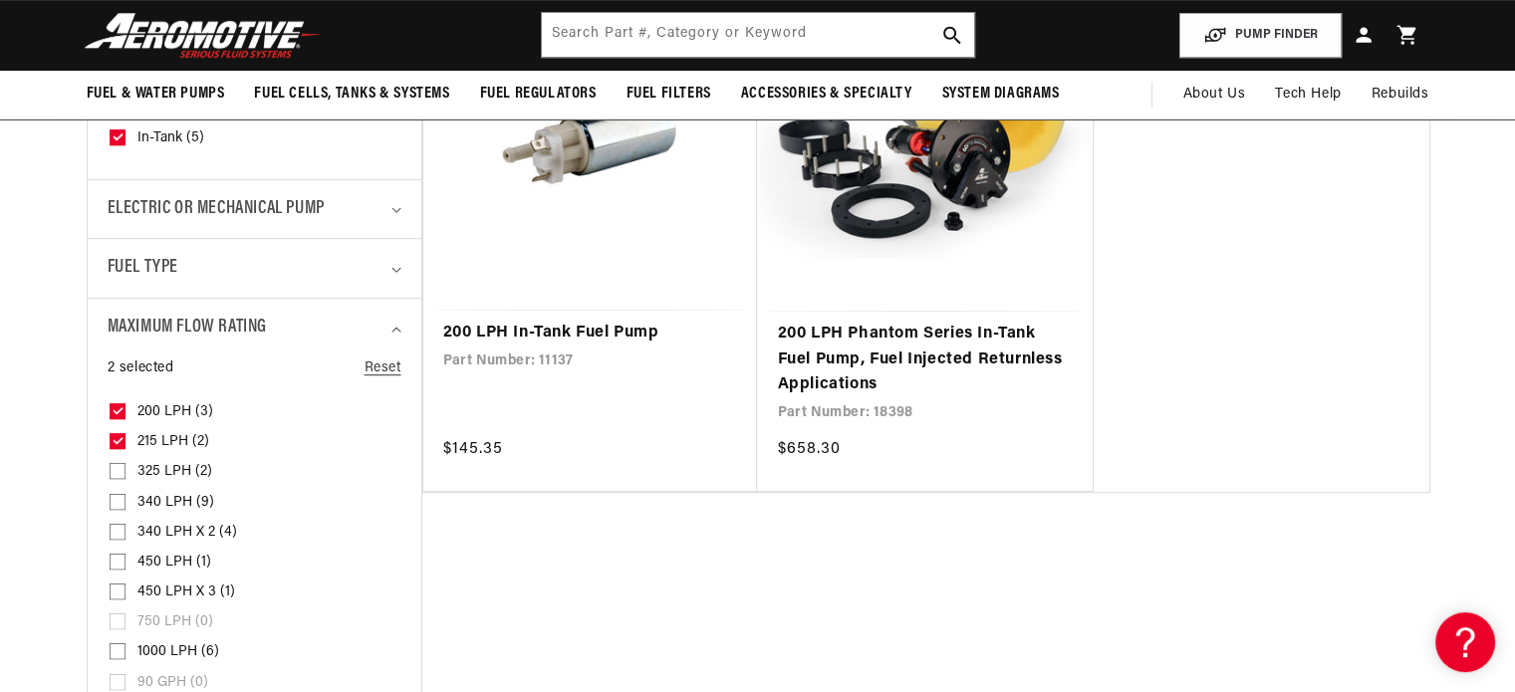
click at [116, 407] on icon at bounding box center [118, 410] width 11 height 7
click at [116, 407] on input "200 LPH (3) 200 LPH (3 products)" at bounding box center [118, 415] width 16 height 16
checkbox input "false"
click at [117, 437] on icon at bounding box center [118, 440] width 11 height 7
click at [117, 437] on input "215 LPH (2) 215 LPH (2 products)" at bounding box center [118, 445] width 16 height 16
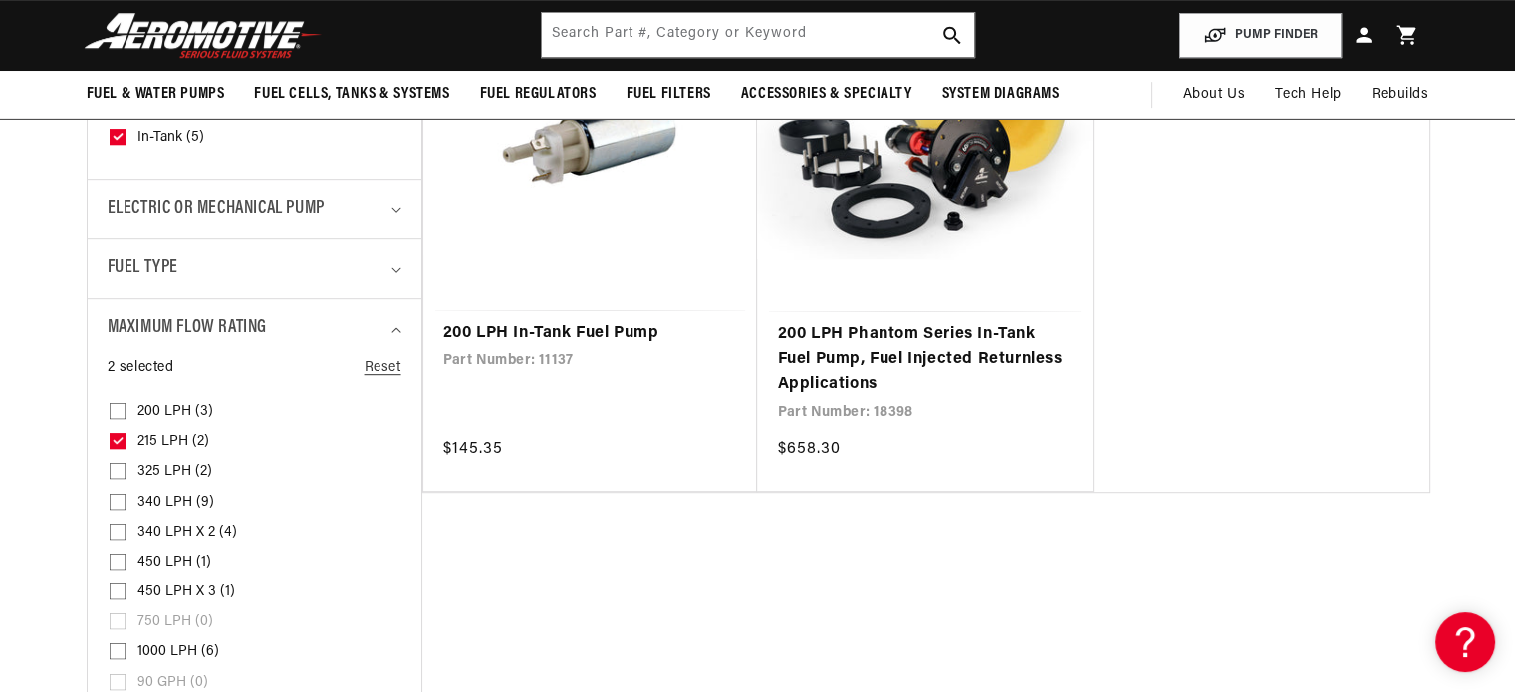
checkbox input "false"
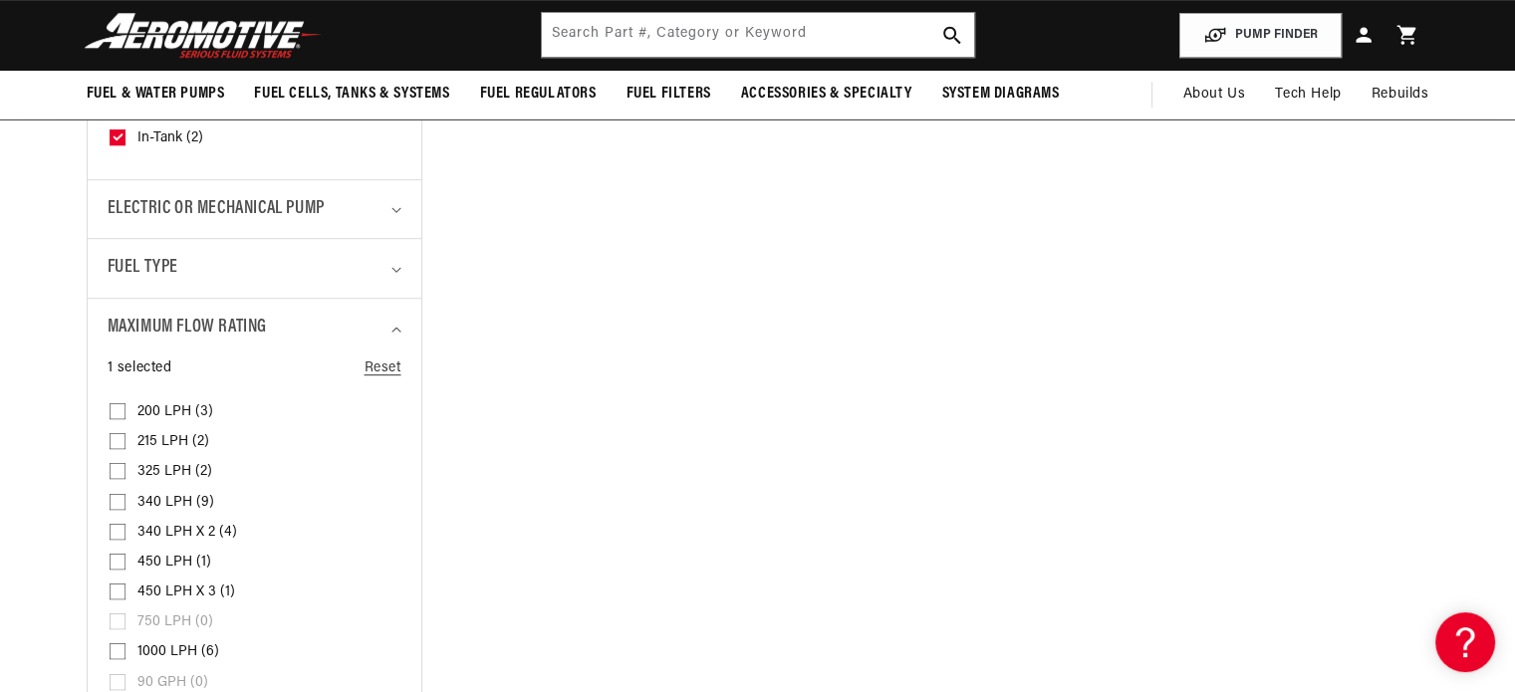
click at [116, 501] on input "340 LPH (9) 340 LPH (9 products)" at bounding box center [118, 506] width 16 height 16
checkbox input "true"
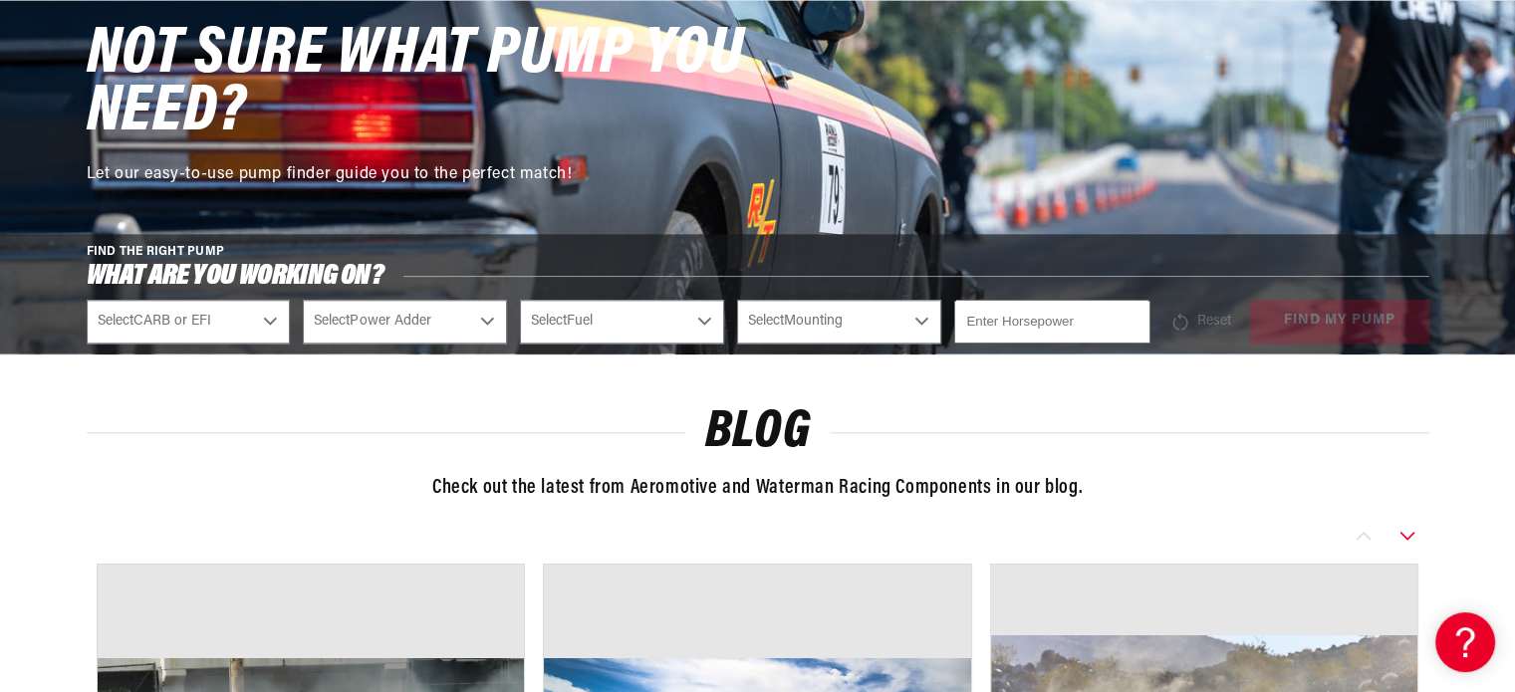
scroll to position [2275, 0]
click at [267, 312] on select "Select CARB or EFI Carbureted Fuel Injected" at bounding box center [189, 322] width 204 height 44
select select "Fuel-Injected"
click at [87, 300] on select "Select CARB or EFI Carbureted Fuel Injected" at bounding box center [189, 322] width 204 height 44
select select "Fuel-Injected"
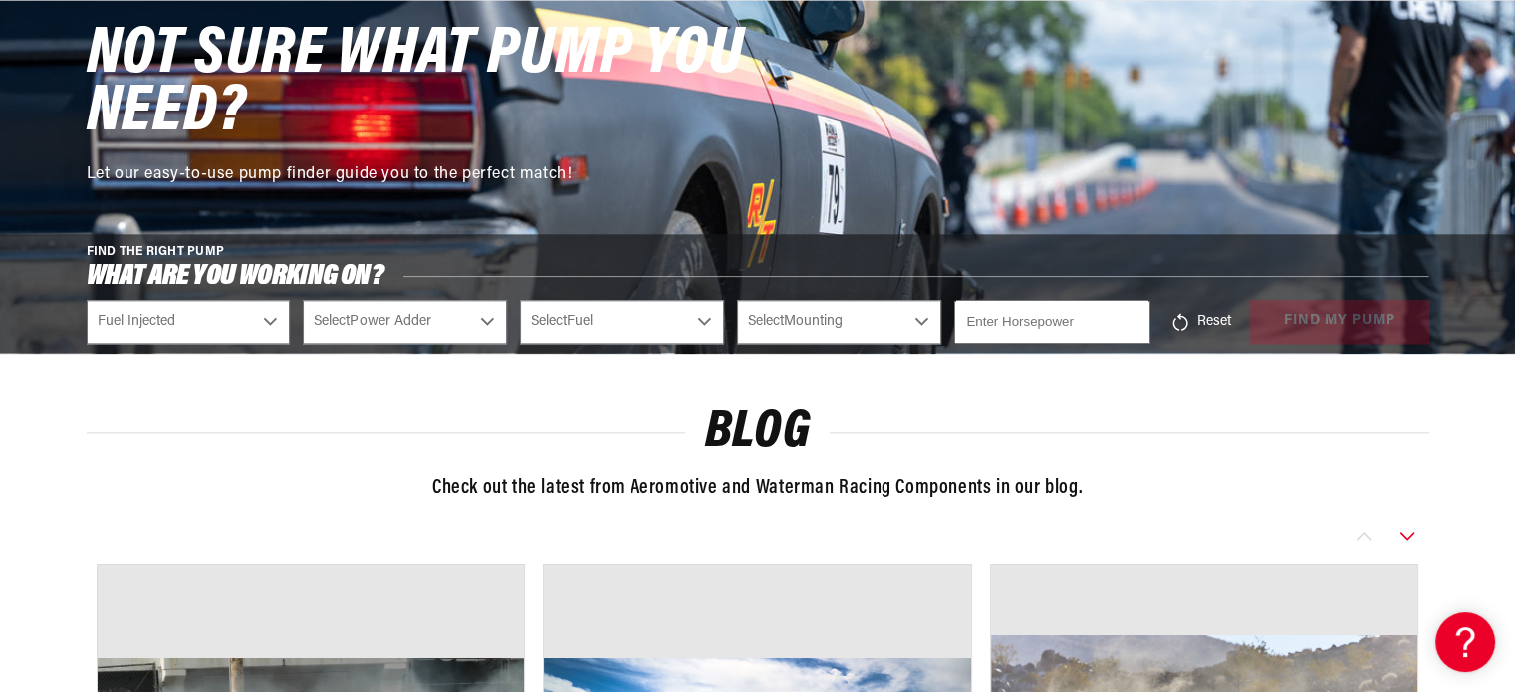
click at [357, 316] on select "Select Power Adder No - Naturally Aspirated Yes - Forced Induction" at bounding box center [405, 322] width 204 height 44
select select "No-Naturally-Aspirated"
click at [303, 300] on select "Select Power Adder No - Naturally Aspirated Yes - Forced Induction" at bounding box center [405, 322] width 204 height 44
select select "No-Naturally-Aspirated"
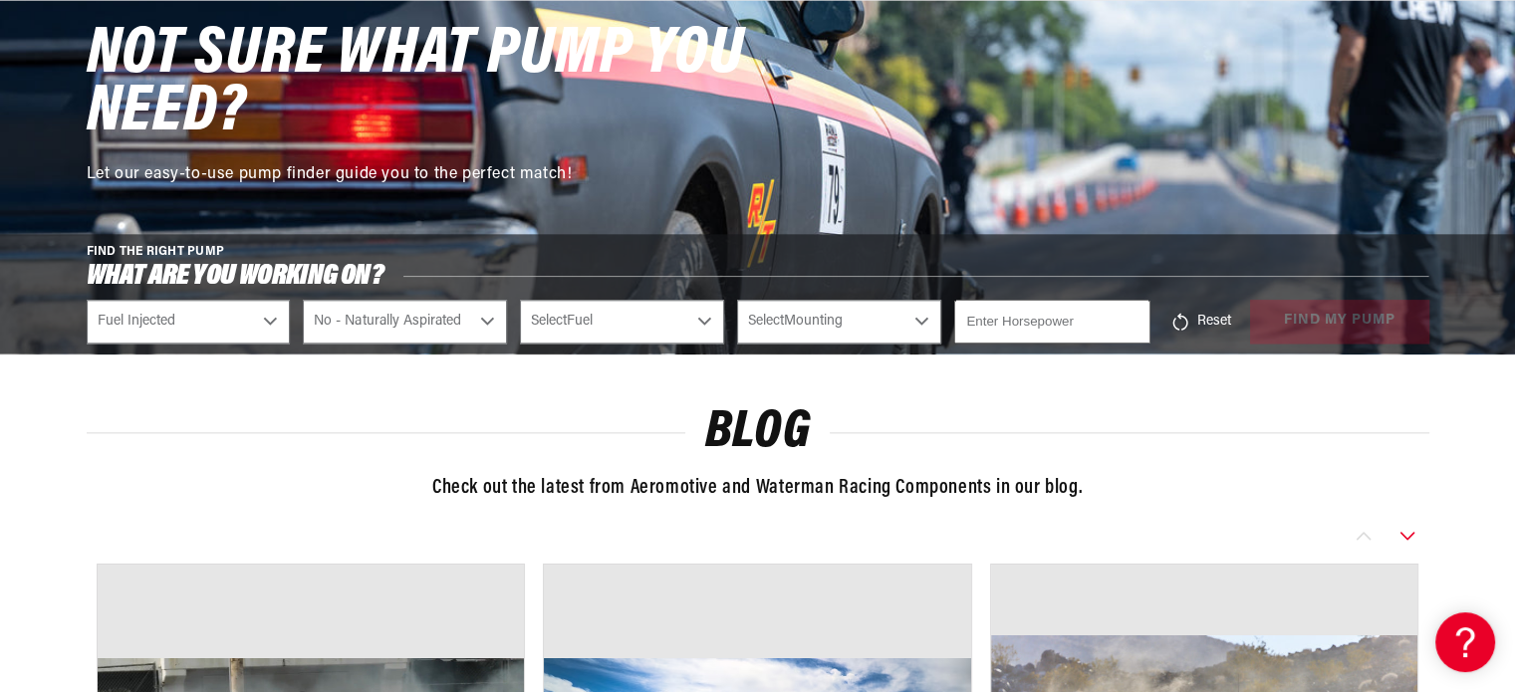
click at [565, 318] on select "Select Fuel E85 Gas" at bounding box center [622, 322] width 204 height 44
select select "Gas"
click at [520, 300] on select "Select Fuel E85 Gas" at bounding box center [622, 322] width 204 height 44
select select "Gas"
click at [821, 321] on select "Select Mounting External In-Tank" at bounding box center [839, 322] width 204 height 44
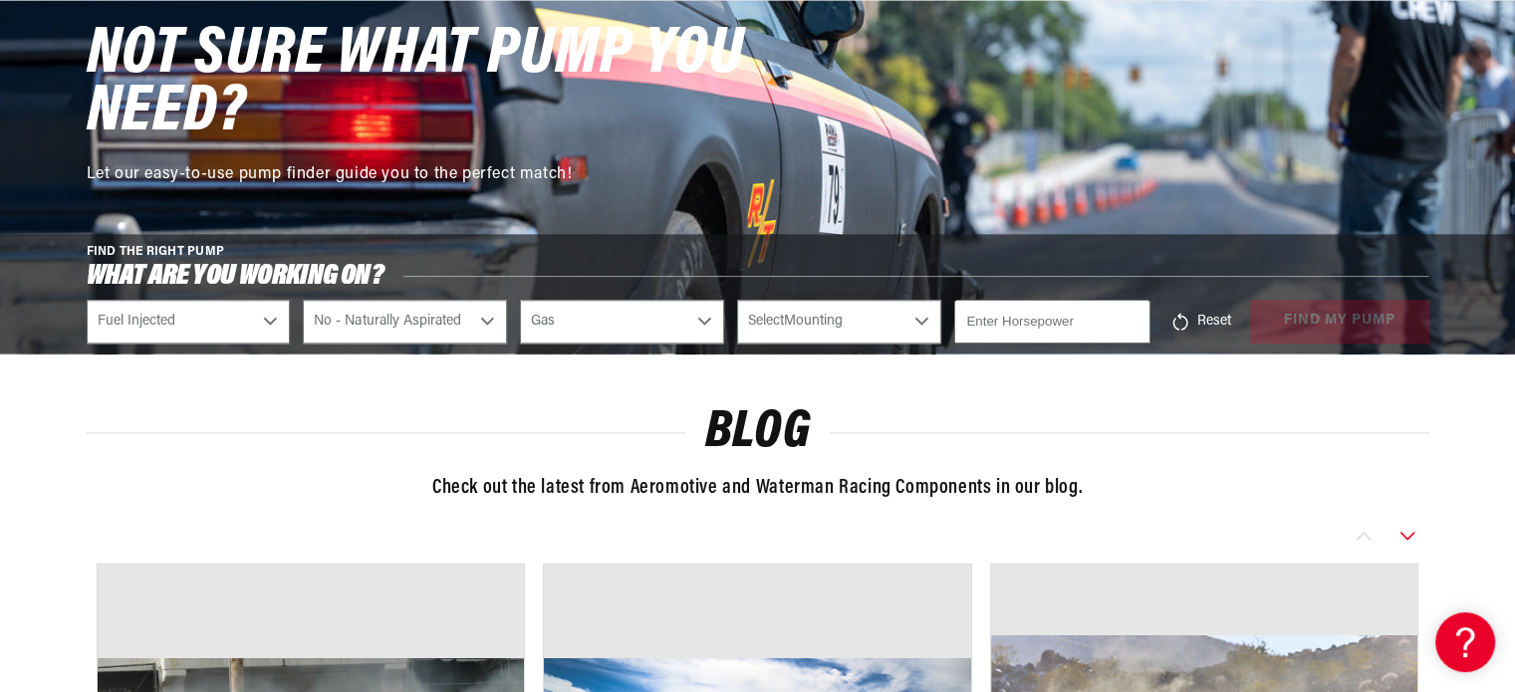
scroll to position [0, 0]
select select "In-Tank"
click at [737, 300] on select "Select Mounting External In-Tank" at bounding box center [839, 322] width 204 height 44
select select "In-Tank"
click at [1020, 318] on input "number" at bounding box center [1051, 322] width 195 height 44
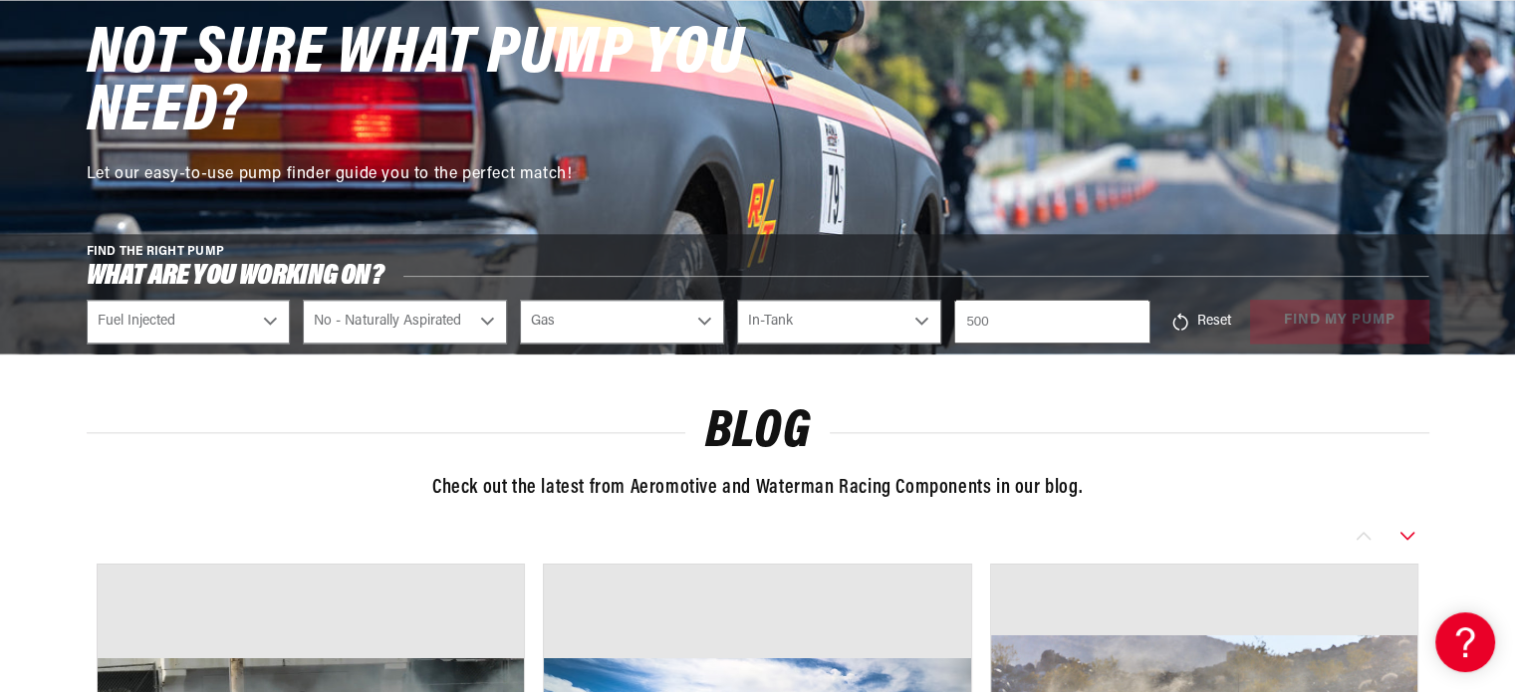
type input "500"
click at [1227, 312] on button "Reset" at bounding box center [1200, 322] width 74 height 44
select select "CARB or EFI"
select select "Power Adder"
select select "Fuel"
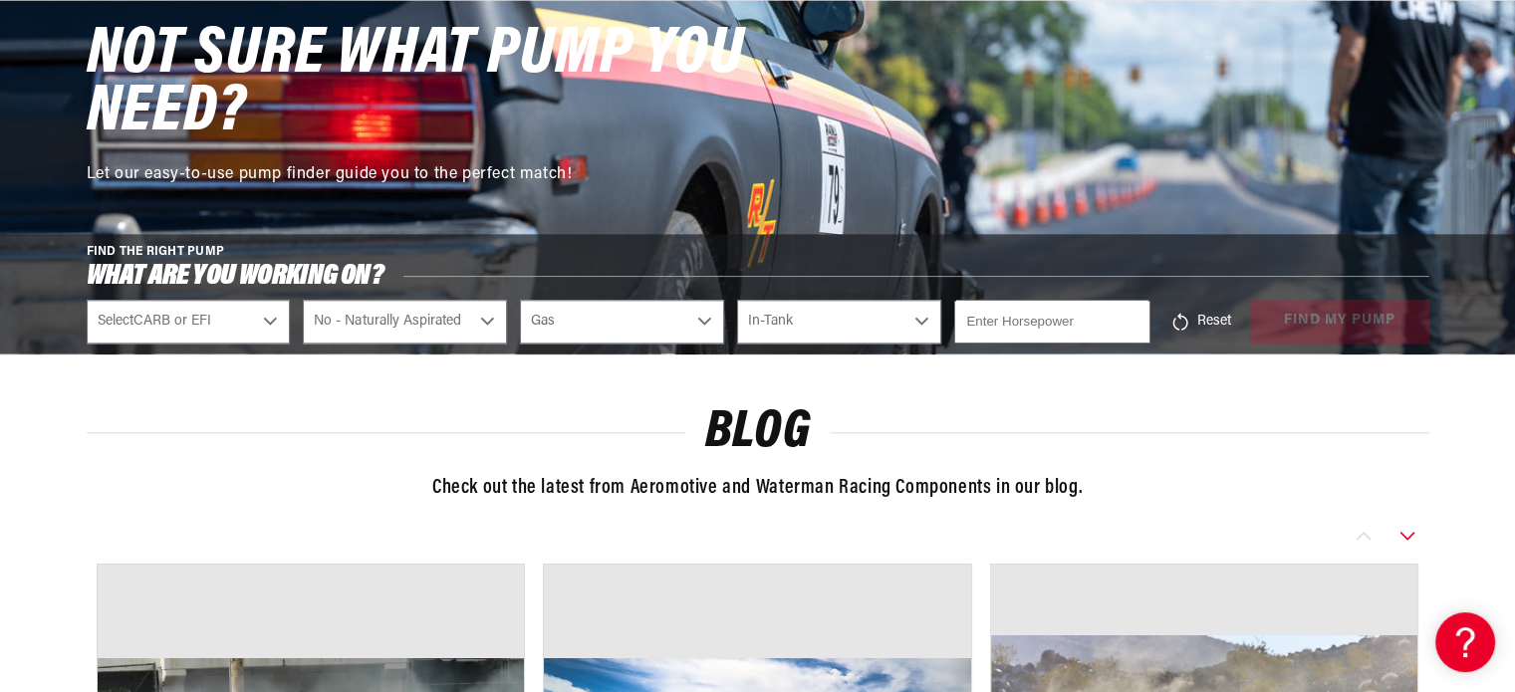
select select "Mounting"
click at [217, 322] on select "Select CARB or EFI Carbureted Fuel Injected" at bounding box center [189, 322] width 204 height 44
select select "Fuel-Injected"
click at [87, 300] on select "Select CARB or EFI Carbureted Fuel Injected" at bounding box center [189, 322] width 204 height 44
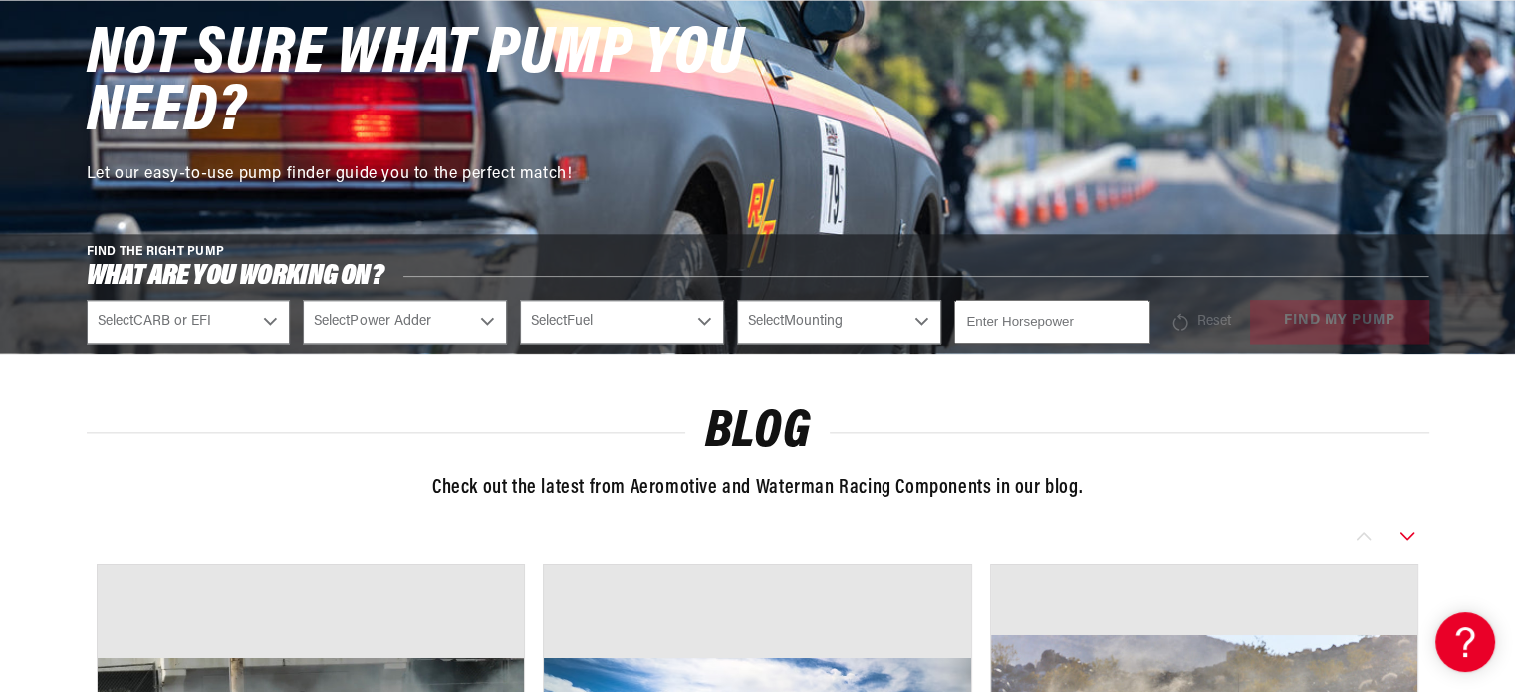
select select "Fuel-Injected"
click at [413, 317] on select "Select Power Adder No - Naturally Aspirated Yes - Forced Induction" at bounding box center [405, 322] width 204 height 44
select select "Yes-Forced-Induction"
click at [303, 300] on select "Select Power Adder No - Naturally Aspirated Yes - Forced Induction" at bounding box center [405, 322] width 204 height 44
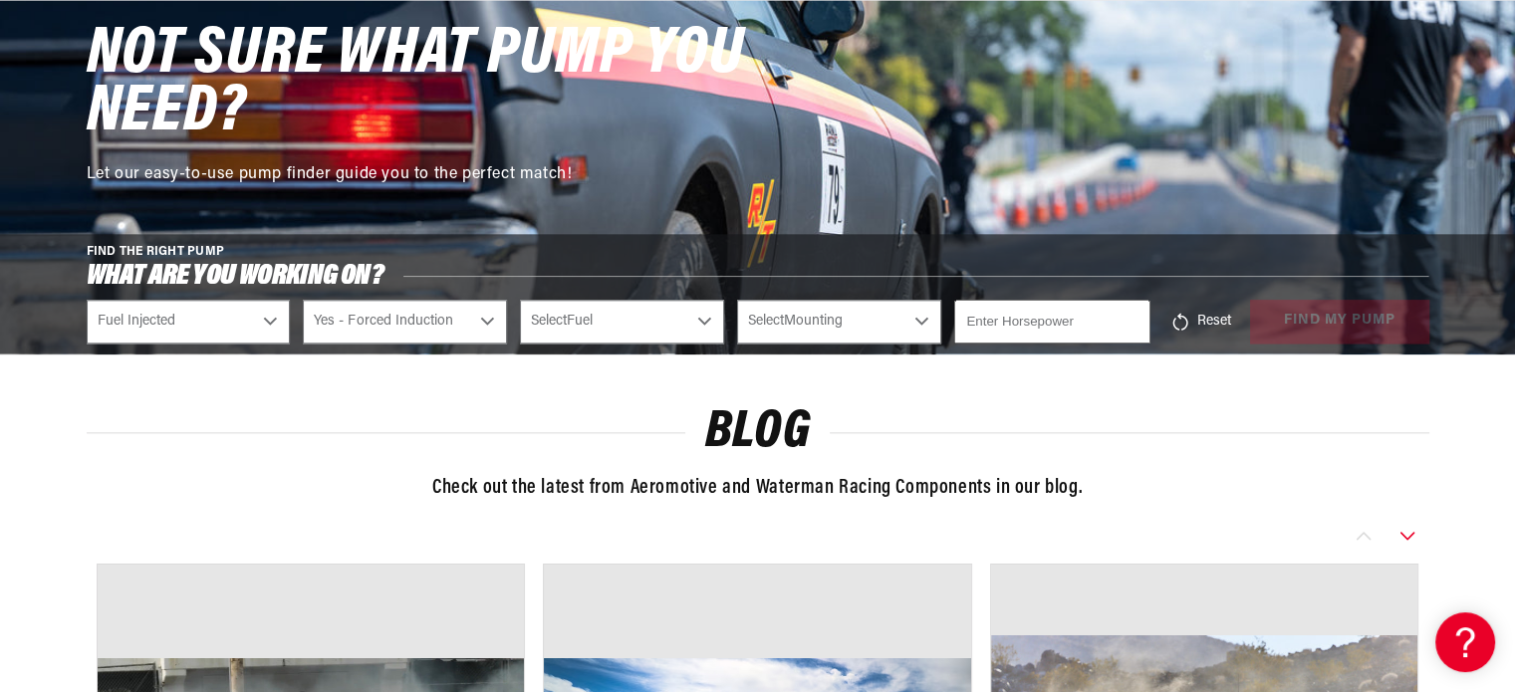
drag, startPoint x: 423, startPoint y: 318, endPoint x: 424, endPoint y: 335, distance: 17.0
click at [423, 316] on select "Select Power Adder No - Naturally Aspirated Yes - Forced Induction" at bounding box center [405, 322] width 204 height 44
click at [303, 300] on select "Select Power Adder No - Naturally Aspirated Yes - Forced Induction" at bounding box center [405, 322] width 204 height 44
select select "No-Naturally-Aspirated"
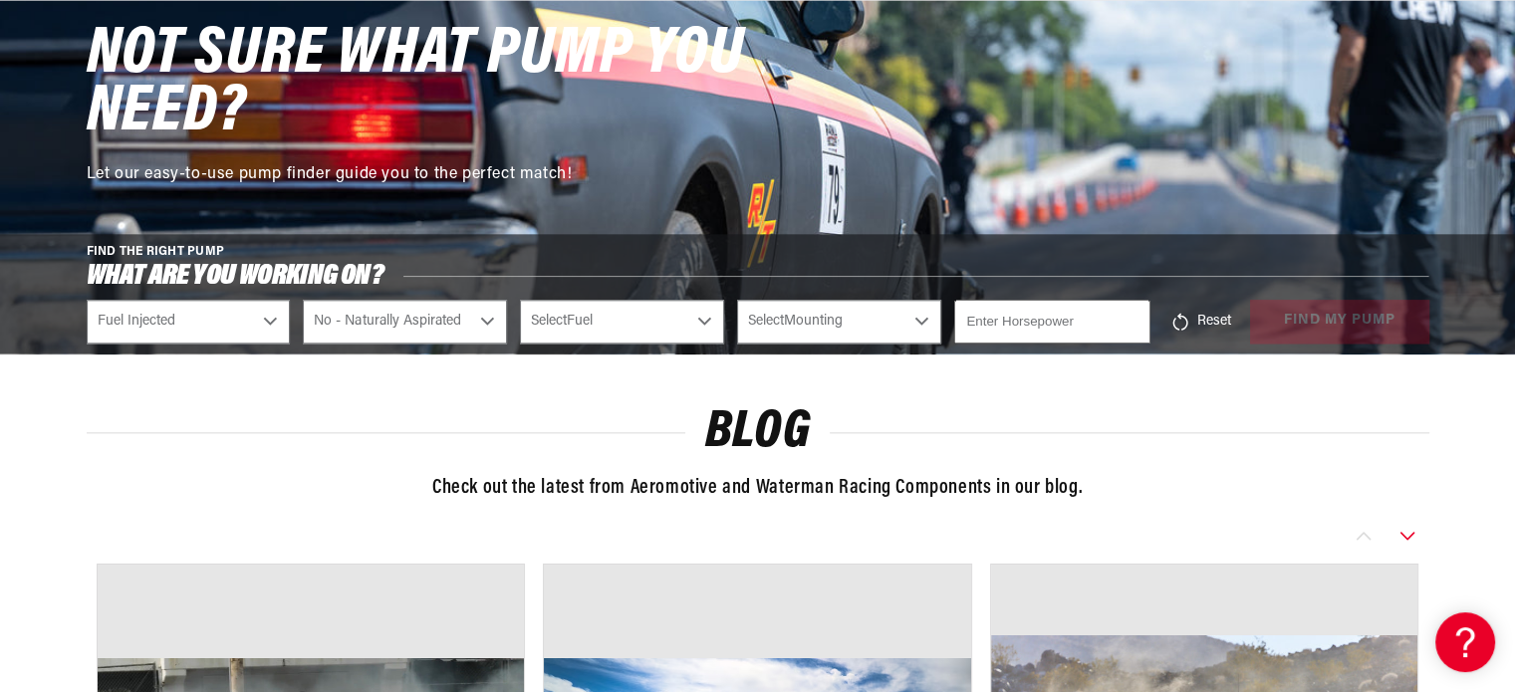
click at [571, 306] on select "Select Fuel E85 Gas" at bounding box center [622, 322] width 204 height 44
select select "Gas"
click at [520, 300] on select "Select Fuel E85 Gas" at bounding box center [622, 322] width 204 height 44
select select "Gas"
click at [798, 318] on select "Select Mounting External In-Tank" at bounding box center [839, 322] width 204 height 44
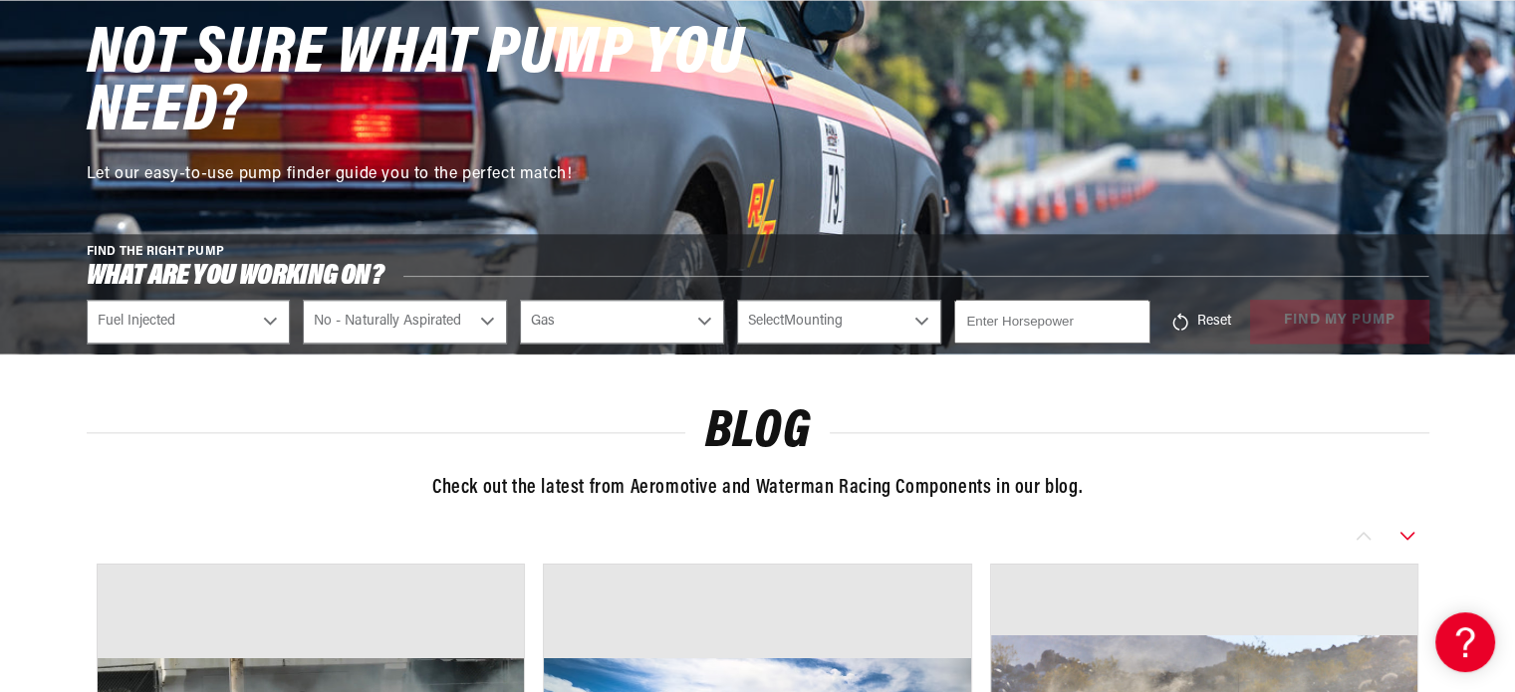
select select "In-Tank"
click at [737, 300] on select "Select Mounting External In-Tank" at bounding box center [839, 322] width 204 height 44
select select "In-Tank"
click at [1014, 322] on input "number" at bounding box center [1051, 322] width 195 height 44
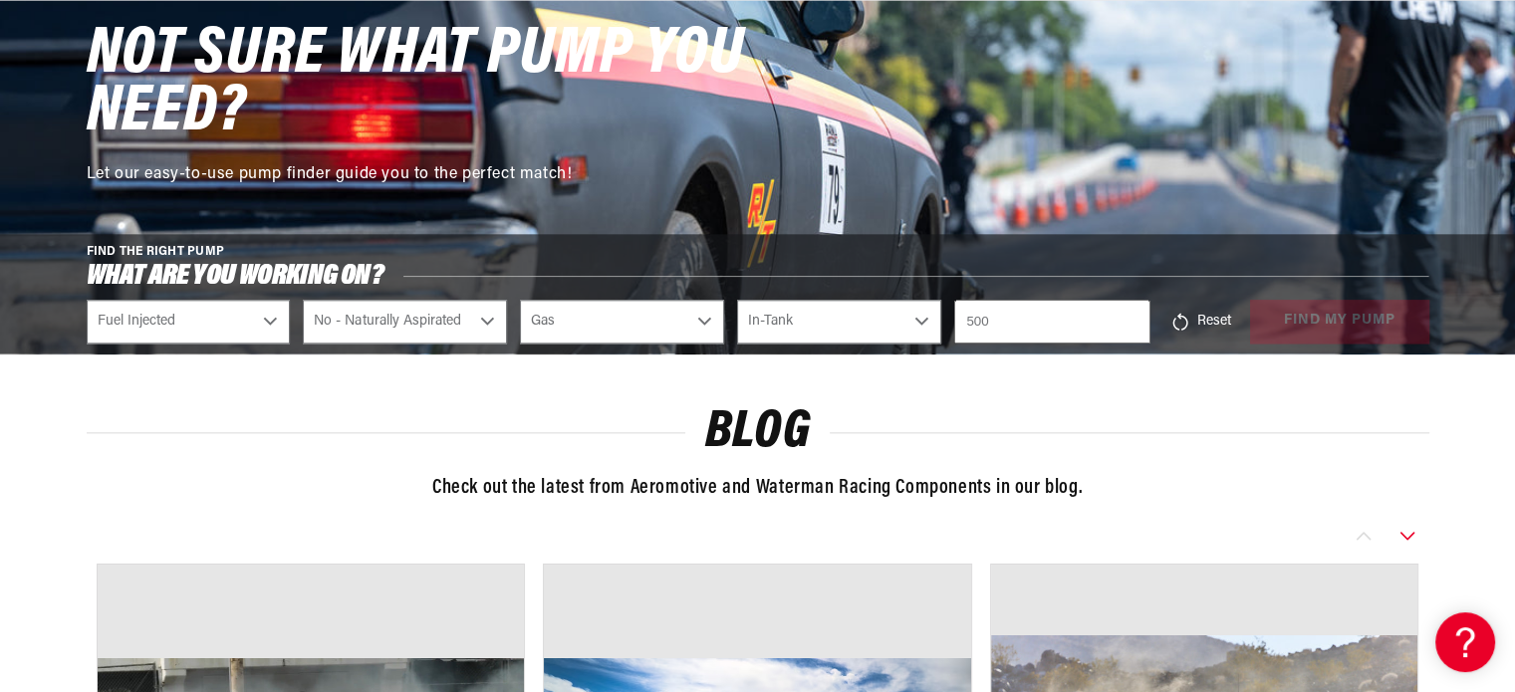
type input "500"
click at [1311, 307] on div "Reset find my pump" at bounding box center [1296, 322] width 266 height 44
click at [1311, 307] on button "find my pump" at bounding box center [1339, 322] width 179 height 45
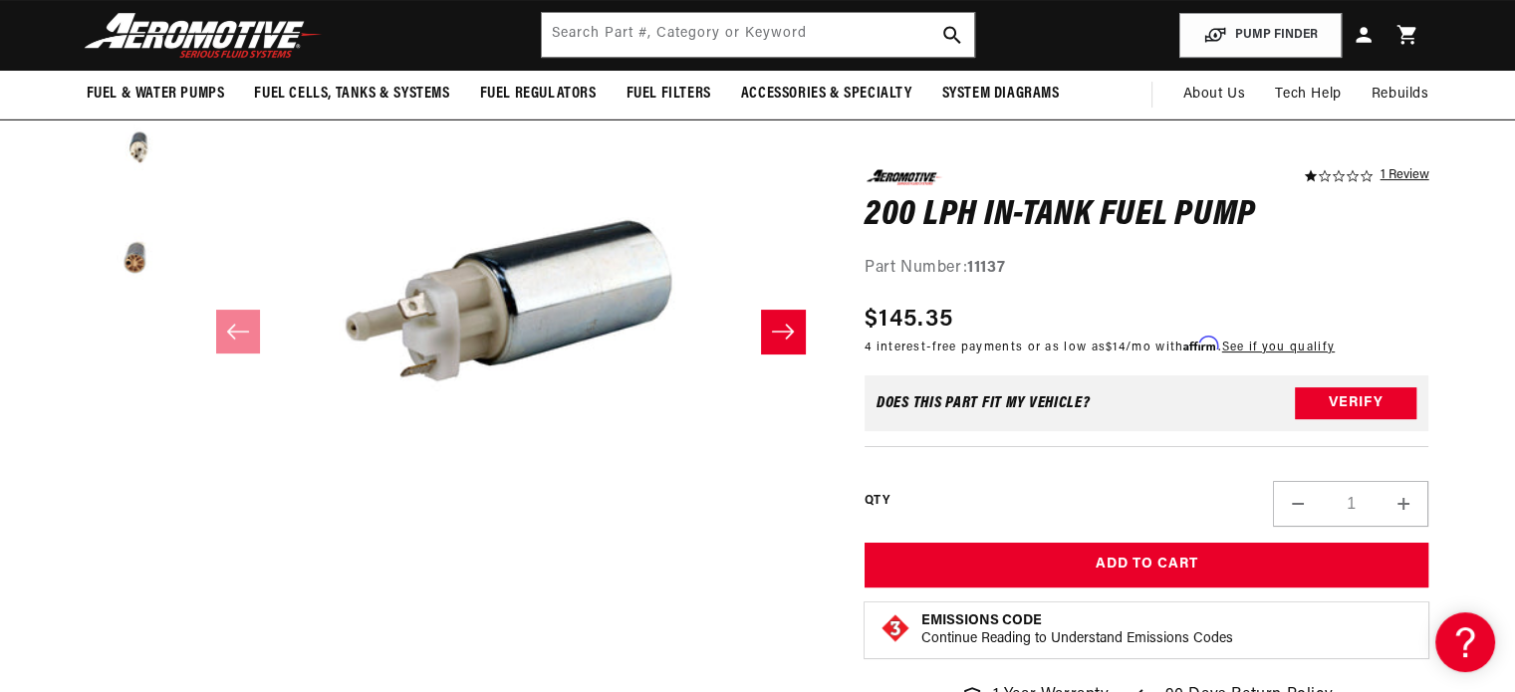
scroll to position [287, 0]
click at [782, 330] on icon "Slide right" at bounding box center [783, 332] width 24 height 20
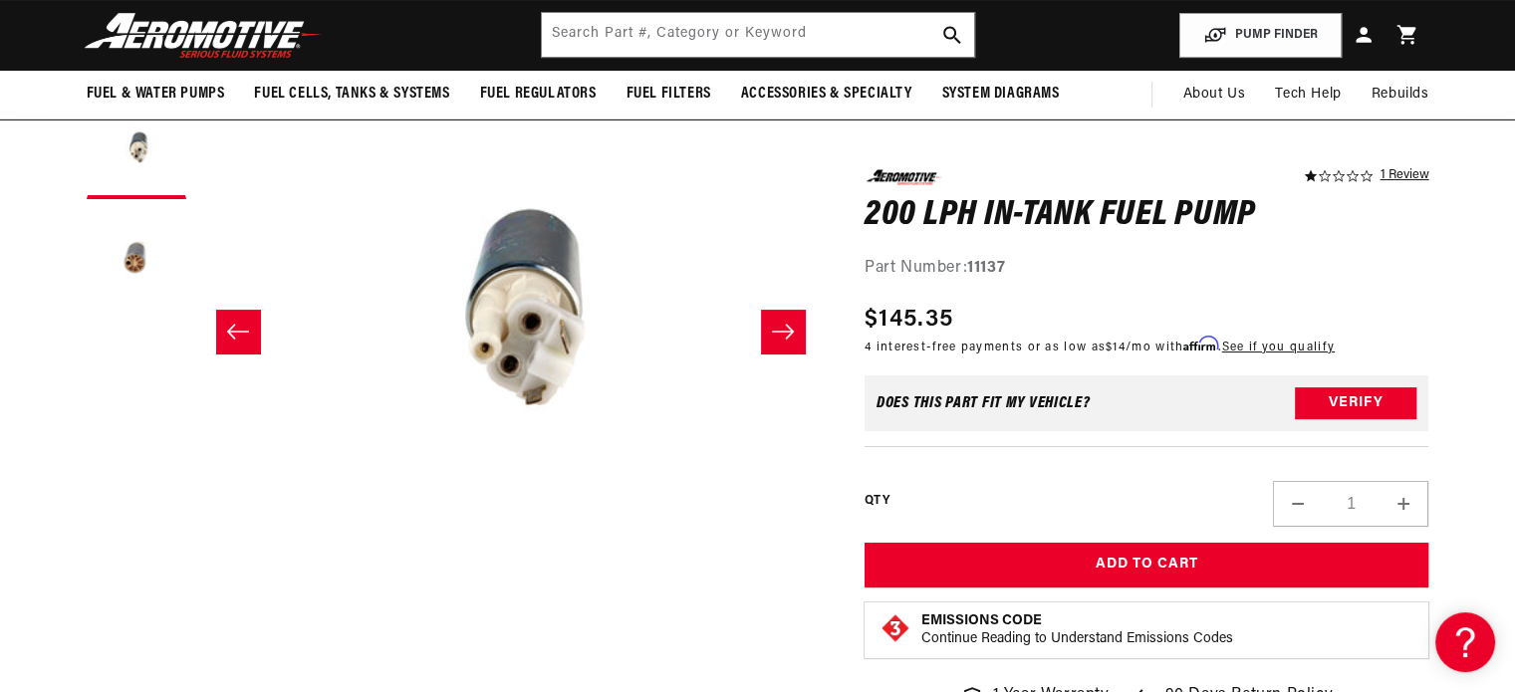
scroll to position [0, 0]
click at [782, 330] on icon "Slide right" at bounding box center [783, 332] width 24 height 20
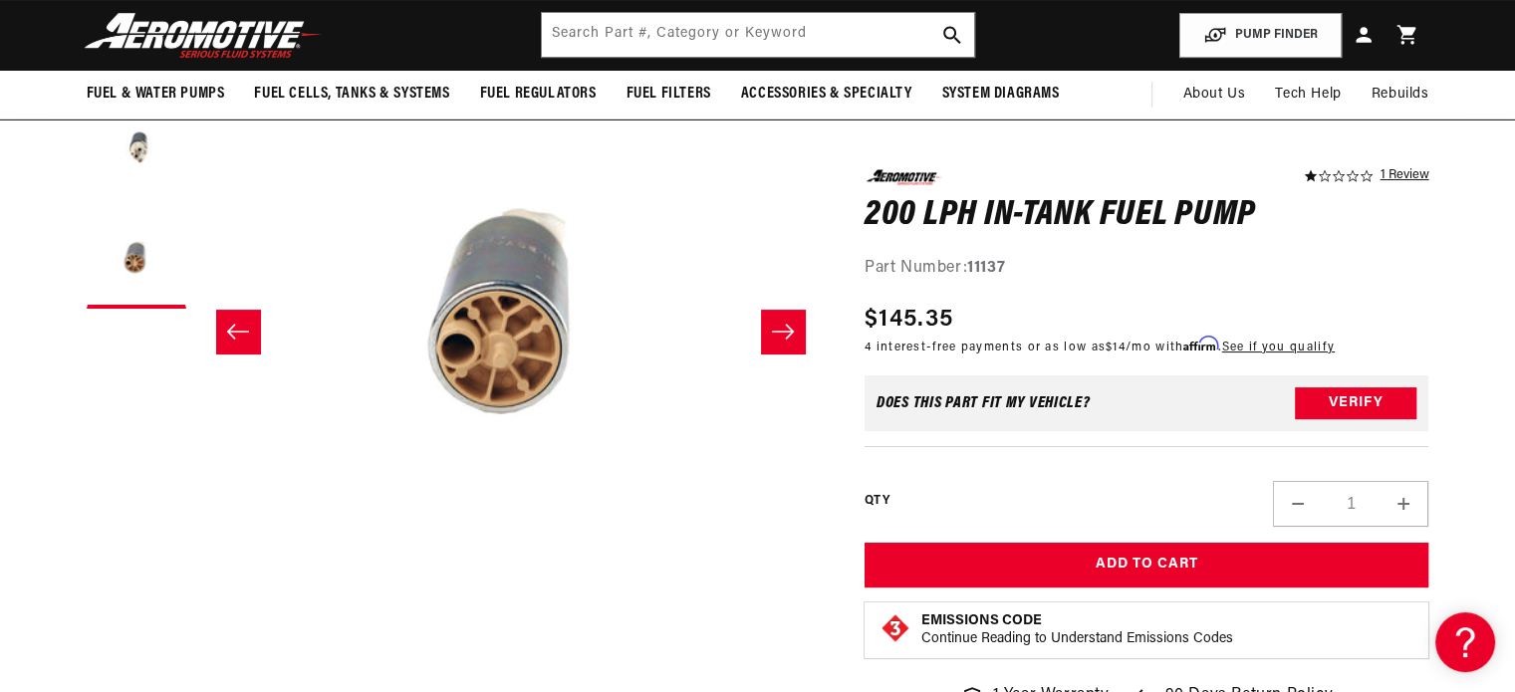
click at [782, 330] on icon "Slide right" at bounding box center [783, 332] width 24 height 20
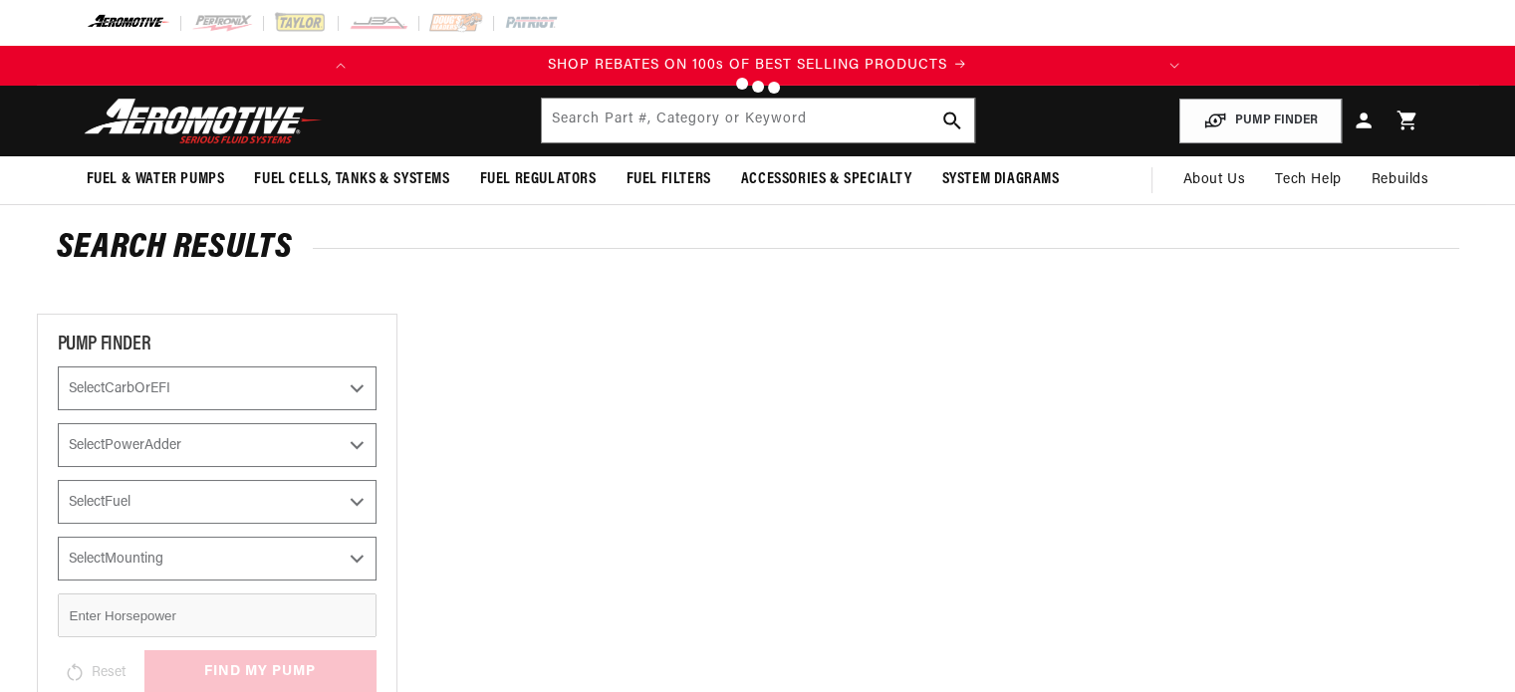
select select "Fuel-Injected"
select select "No-Naturally-Aspirated"
select select "Gas"
select select "In-Tank"
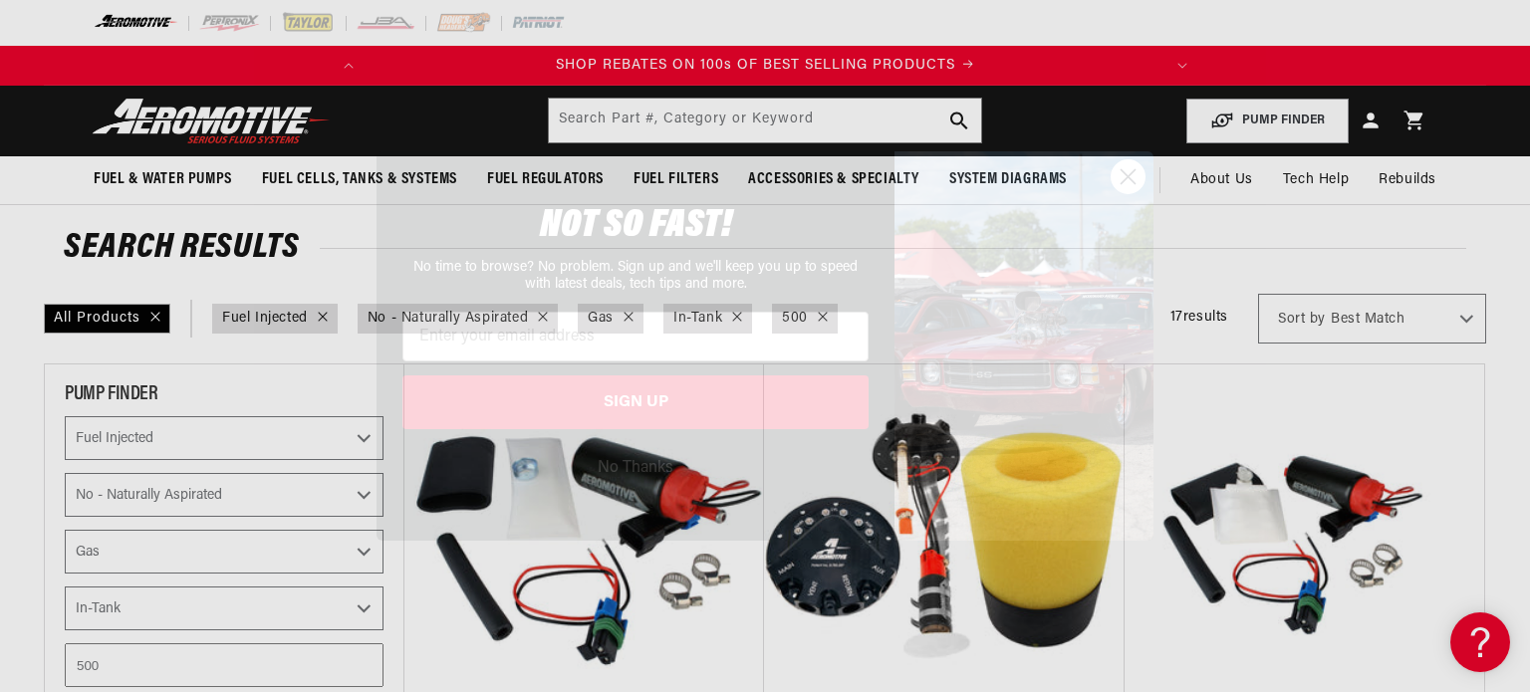
click at [1125, 202] on div "Close dialog NOT SO FAST! No time to browse? No problem. Sign up and we'll keep…" at bounding box center [764, 345] width 777 height 388
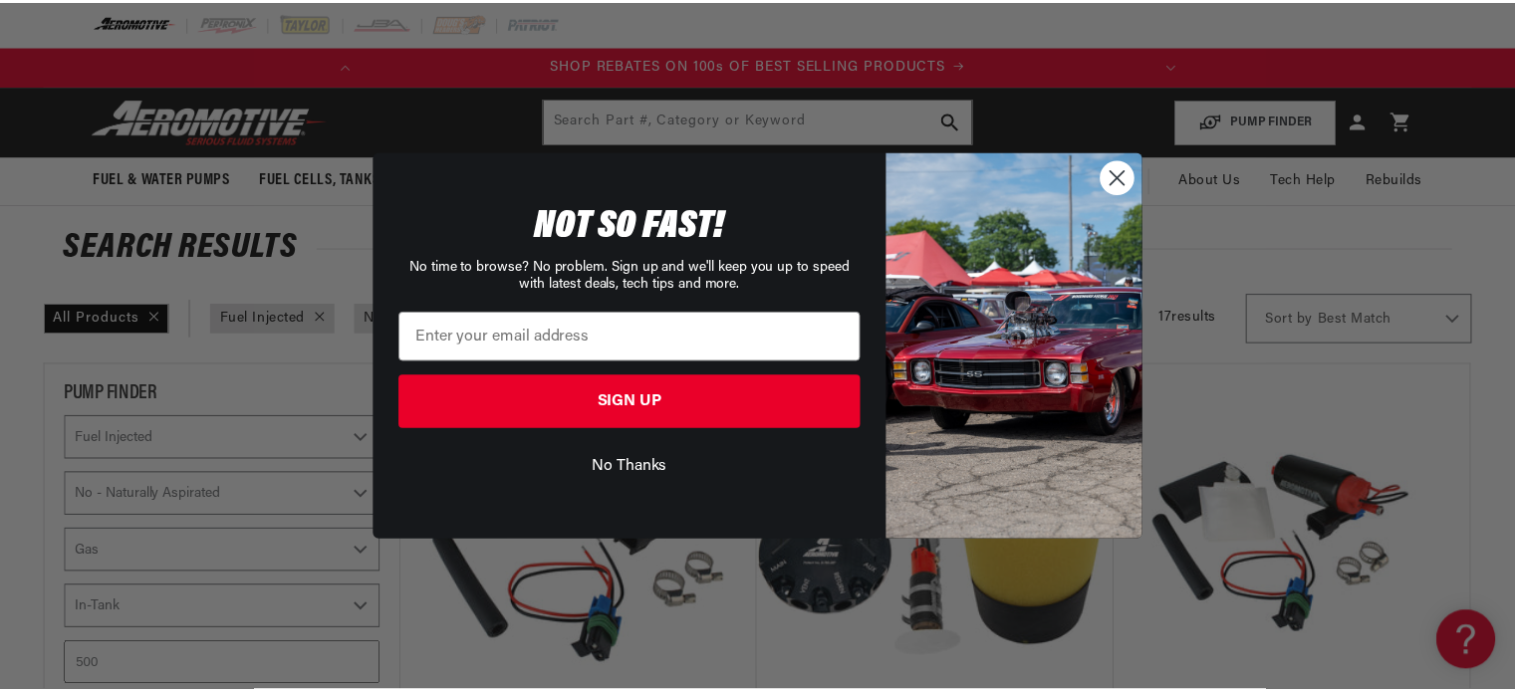
scroll to position [0, 788]
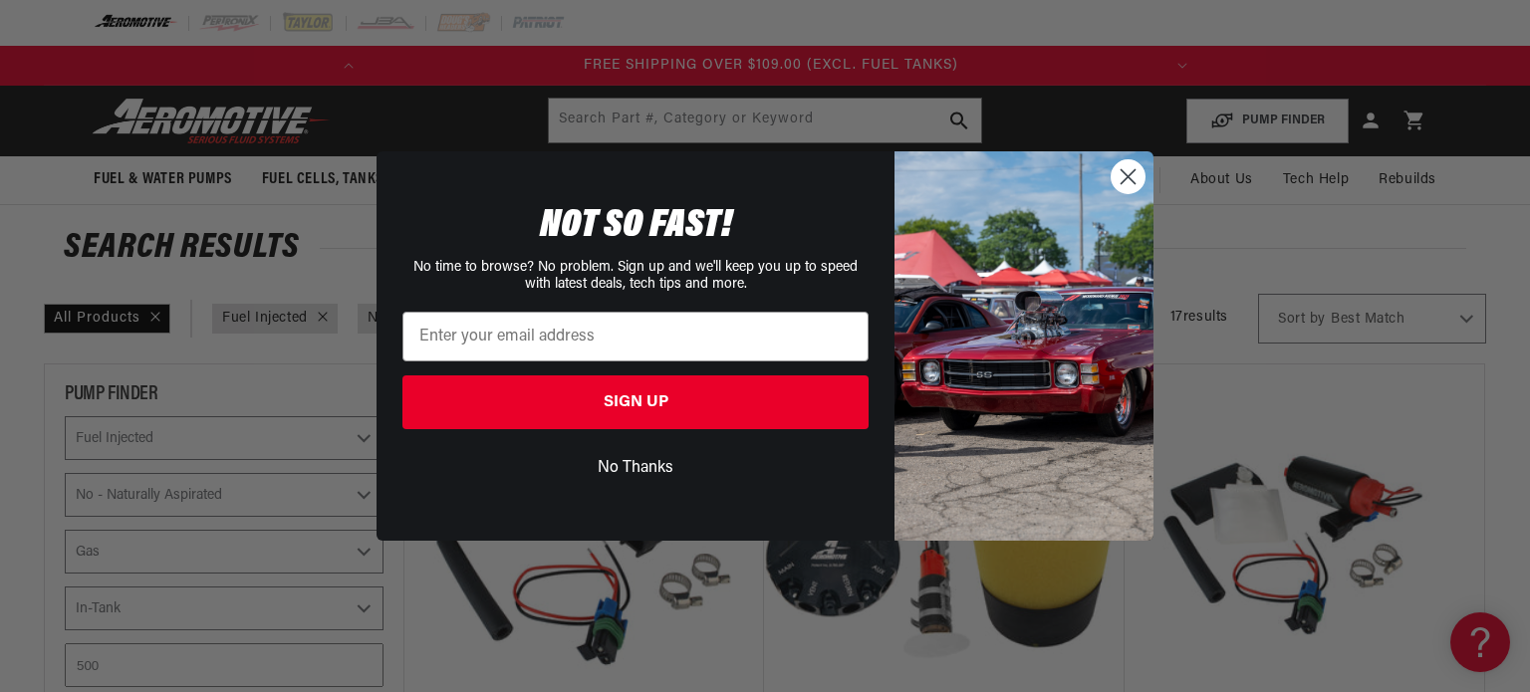
click at [1128, 178] on icon "Close dialog" at bounding box center [1128, 177] width 14 height 14
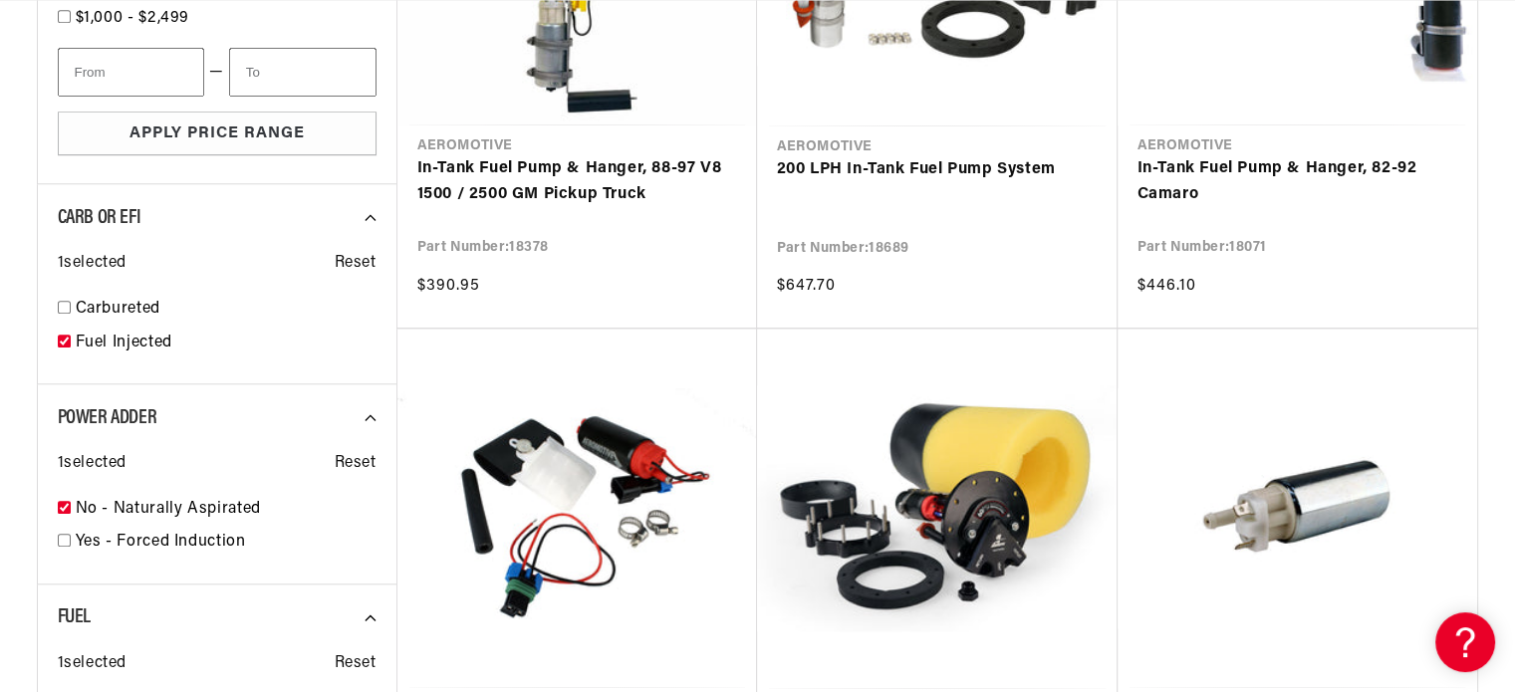
scroll to position [0, 0]
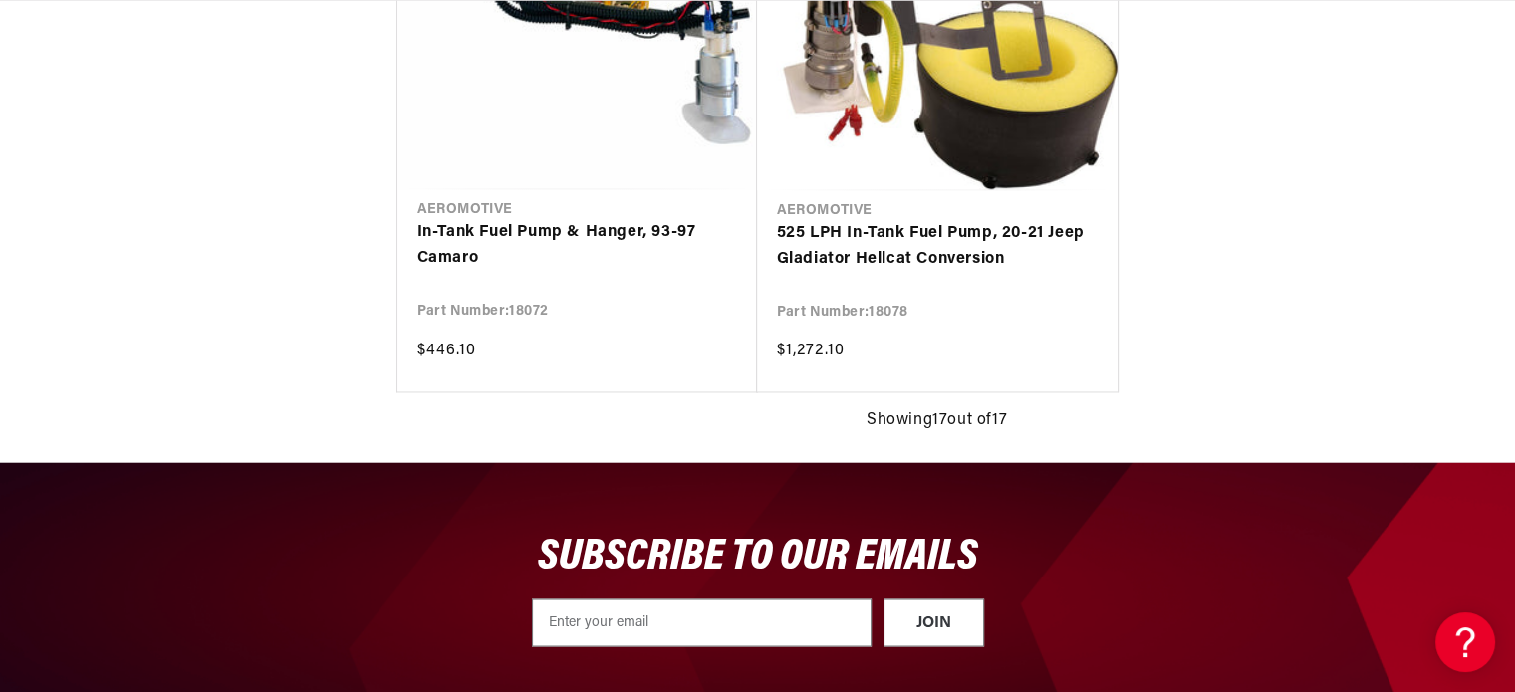
scroll to position [0, 788]
